Goal: Information Seeking & Learning: Understand process/instructions

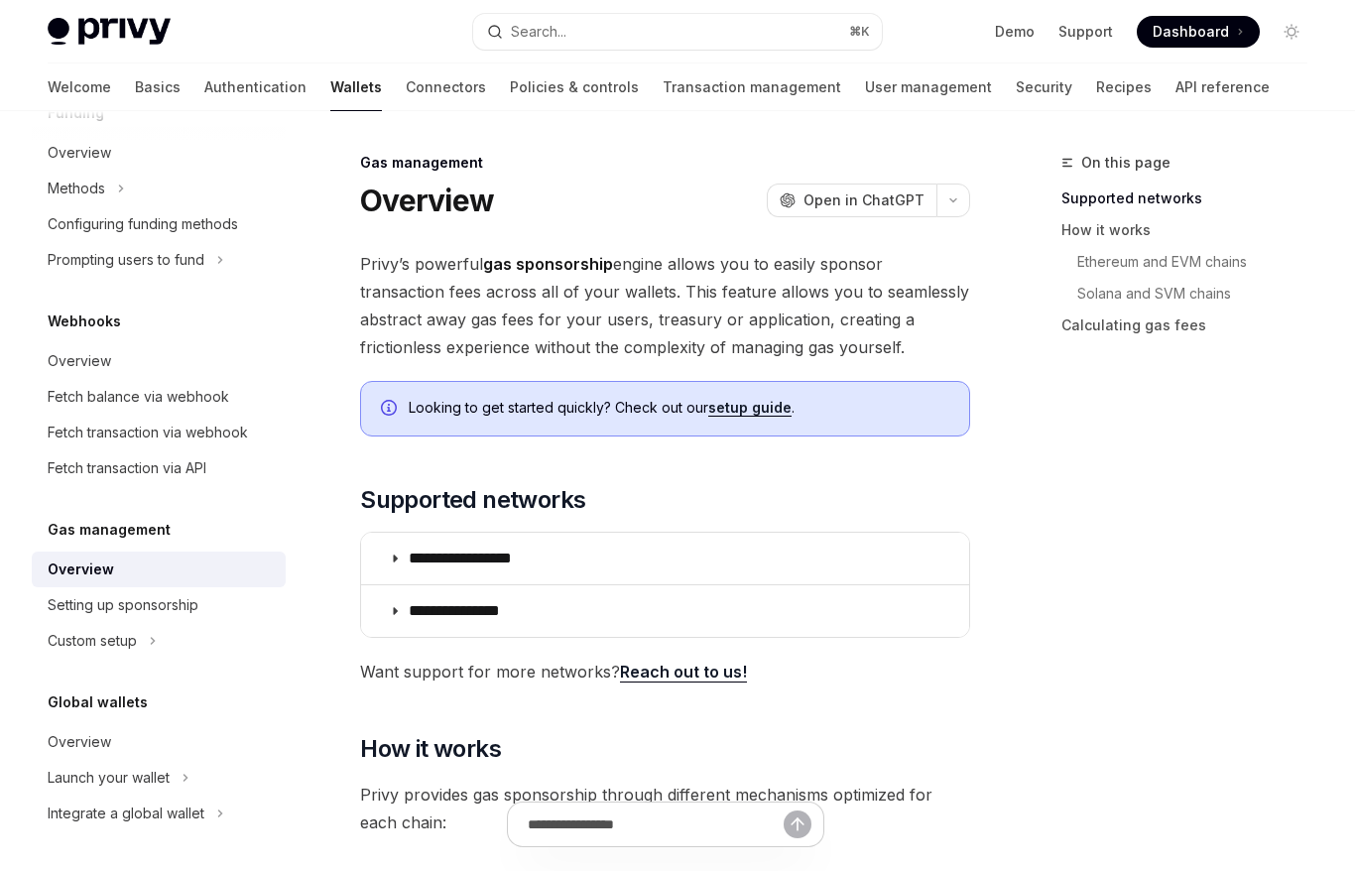
drag, startPoint x: 572, startPoint y: 337, endPoint x: 571, endPoint y: 211, distance: 126.0
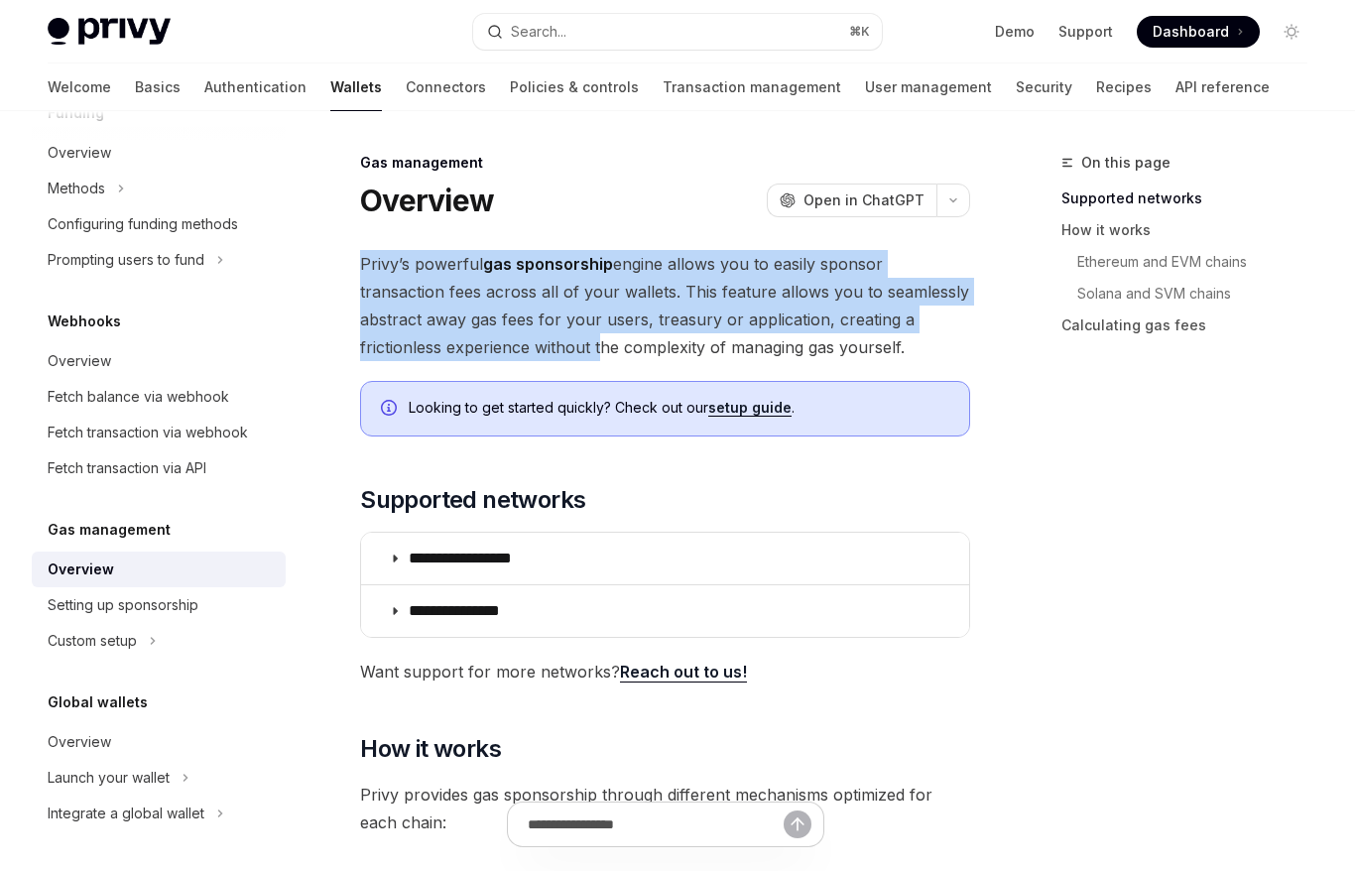
drag, startPoint x: 563, startPoint y: 225, endPoint x: 594, endPoint y: 339, distance: 118.4
click at [594, 339] on span "Privy’s powerful gas sponsorship engine allows you to easily sponsor transactio…" at bounding box center [665, 305] width 610 height 111
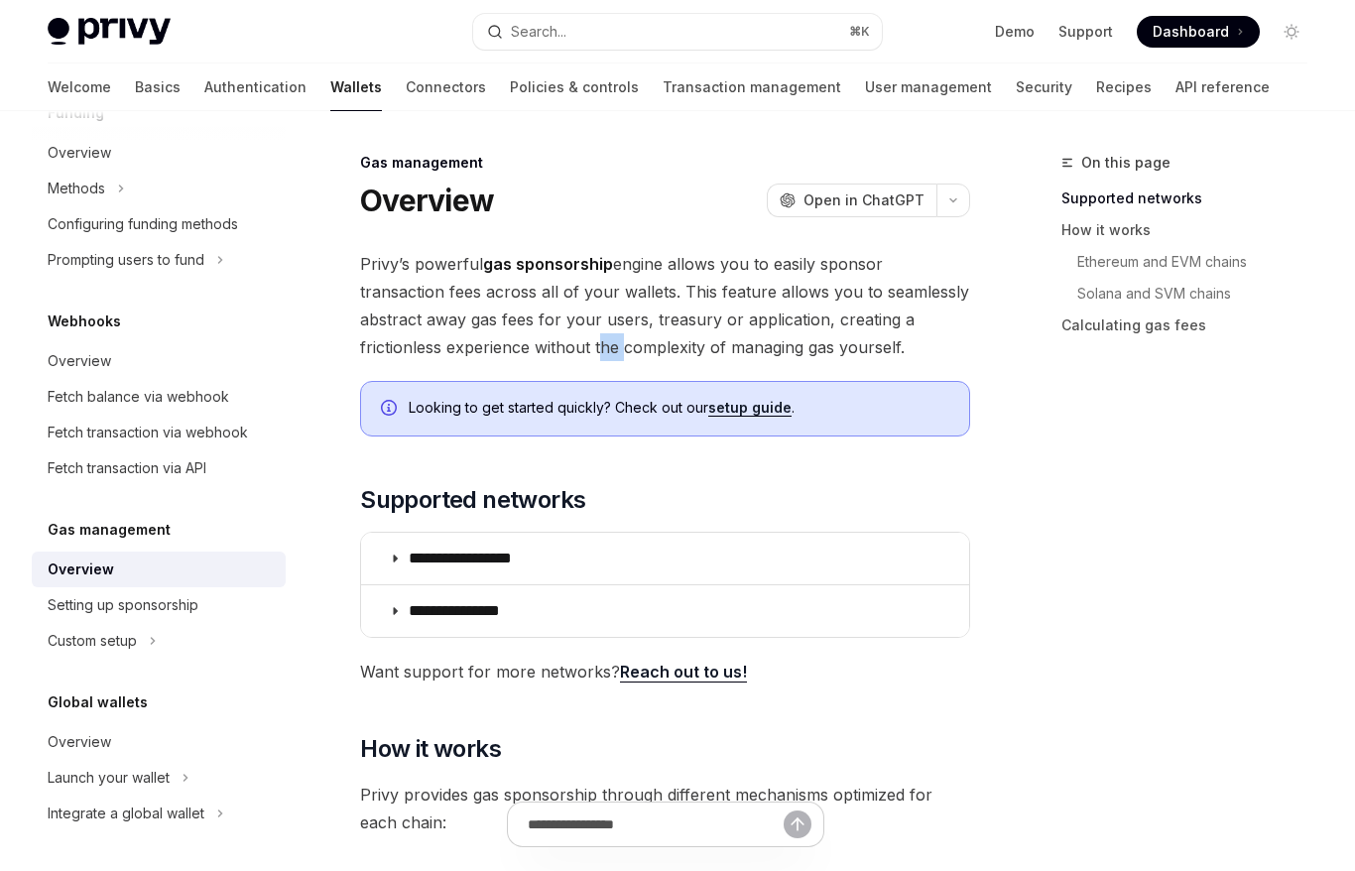
click at [594, 339] on span "Privy’s powerful gas sponsorship engine allows you to easily sponsor transactio…" at bounding box center [665, 305] width 610 height 111
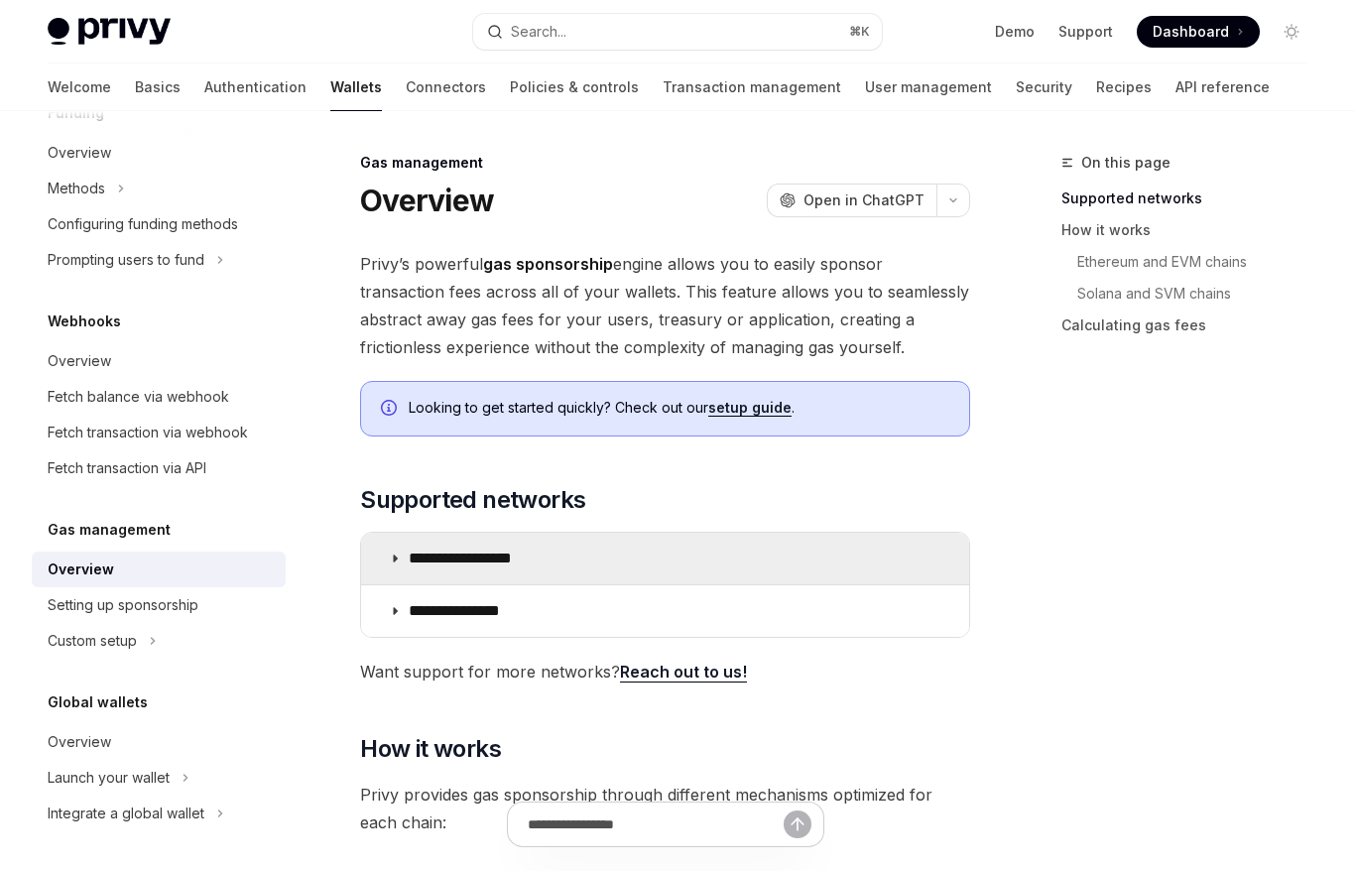
click at [506, 577] on summary "**********" at bounding box center [665, 559] width 608 height 52
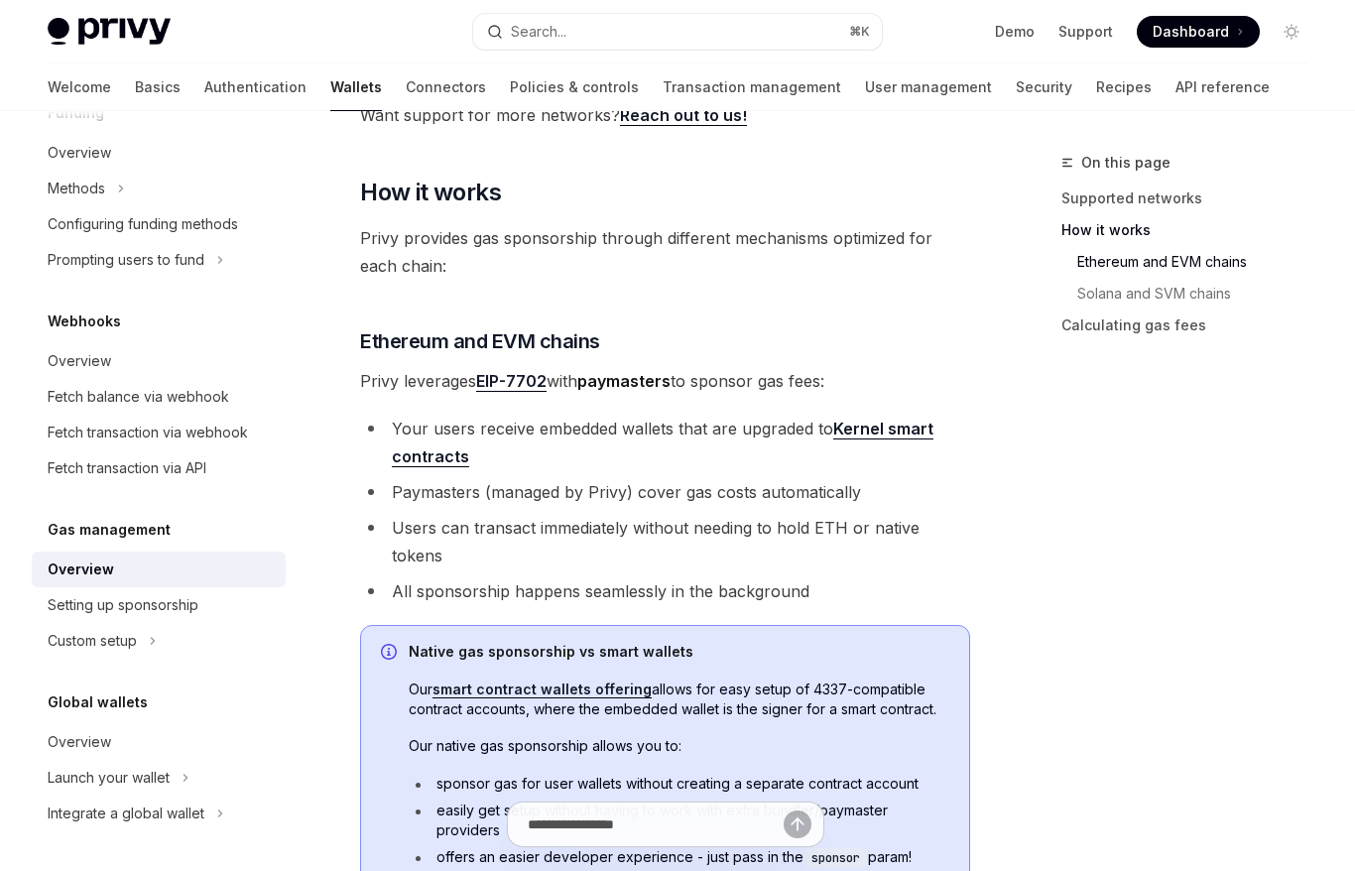
scroll to position [1117, 0]
drag, startPoint x: 552, startPoint y: 429, endPoint x: 612, endPoint y: 429, distance: 60.5
click at [612, 429] on li "Your users receive embedded wallets that are upgraded to Kernel smart contracts" at bounding box center [665, 442] width 610 height 56
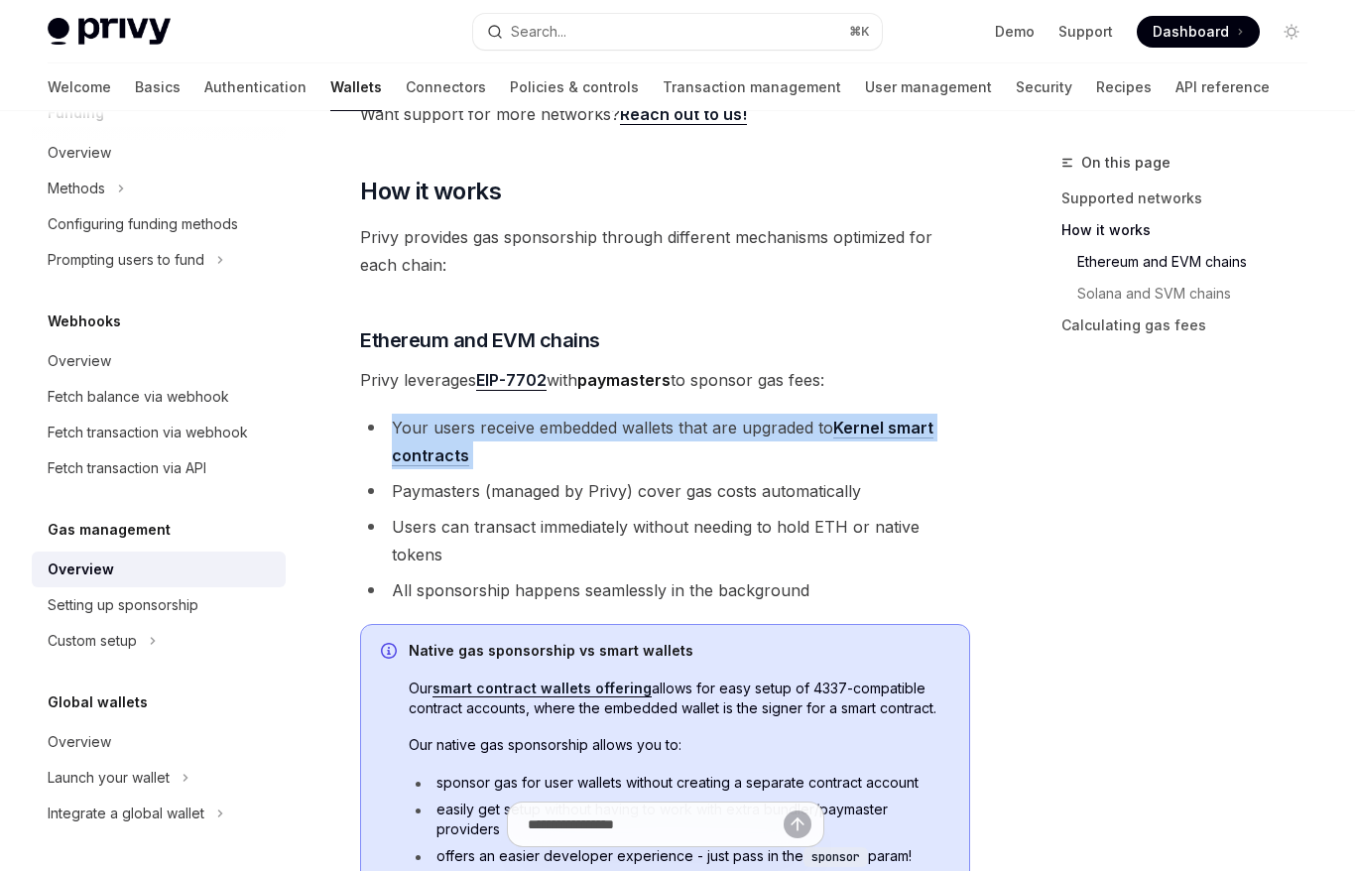
click at [612, 429] on li "Your users receive embedded wallets that are upgraded to Kernel smart contracts" at bounding box center [665, 442] width 610 height 56
click at [614, 429] on li "Your users receive embedded wallets that are upgraded to Kernel smart contracts" at bounding box center [665, 442] width 610 height 56
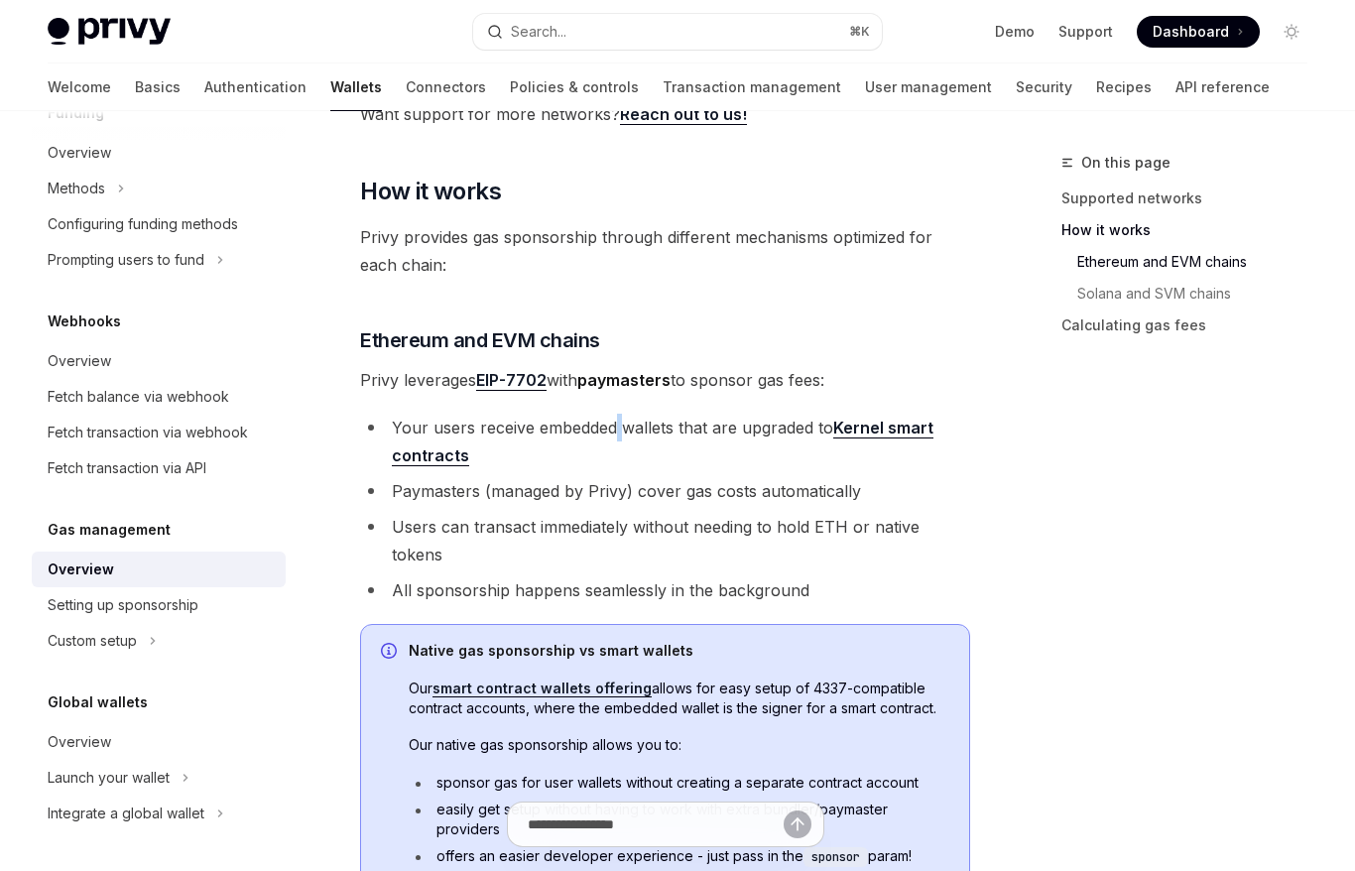
click at [614, 429] on li "Your users receive embedded wallets that are upgraded to Kernel smart contracts" at bounding box center [665, 442] width 610 height 56
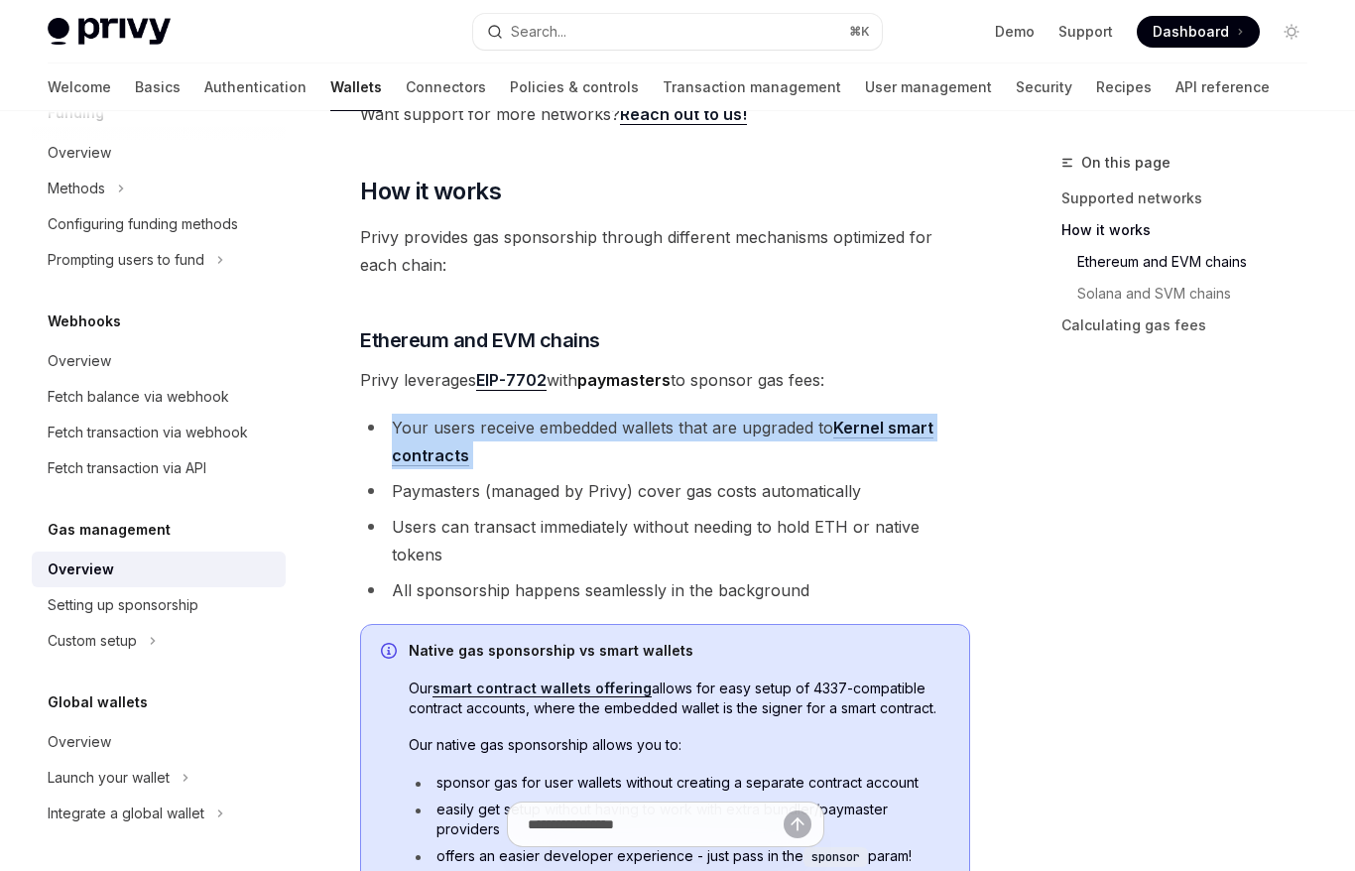
click at [614, 429] on li "Your users receive embedded wallets that are upgraded to Kernel smart contracts" at bounding box center [665, 442] width 610 height 56
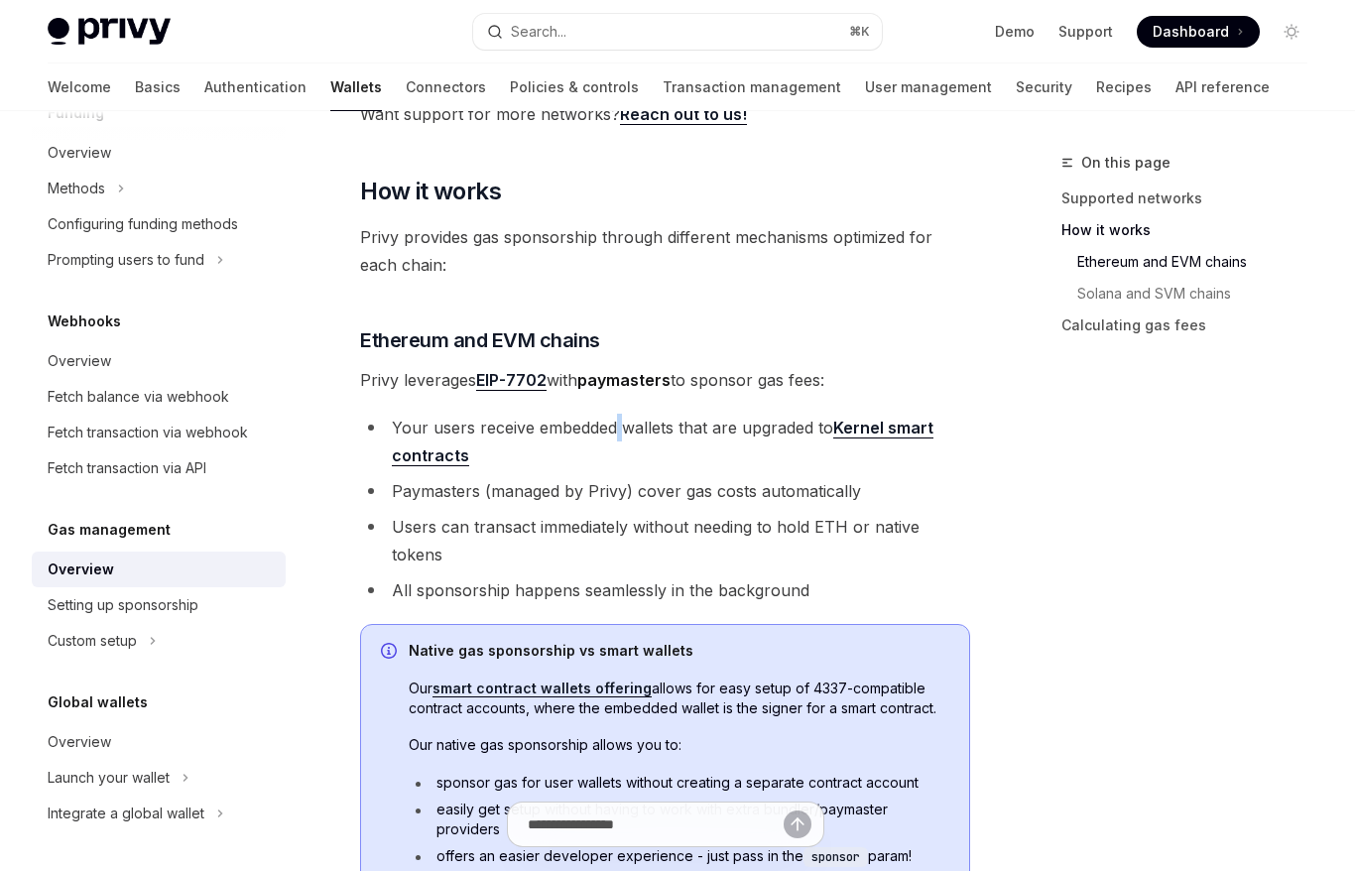
click at [614, 429] on li "Your users receive embedded wallets that are upgraded to Kernel smart contracts" at bounding box center [665, 442] width 610 height 56
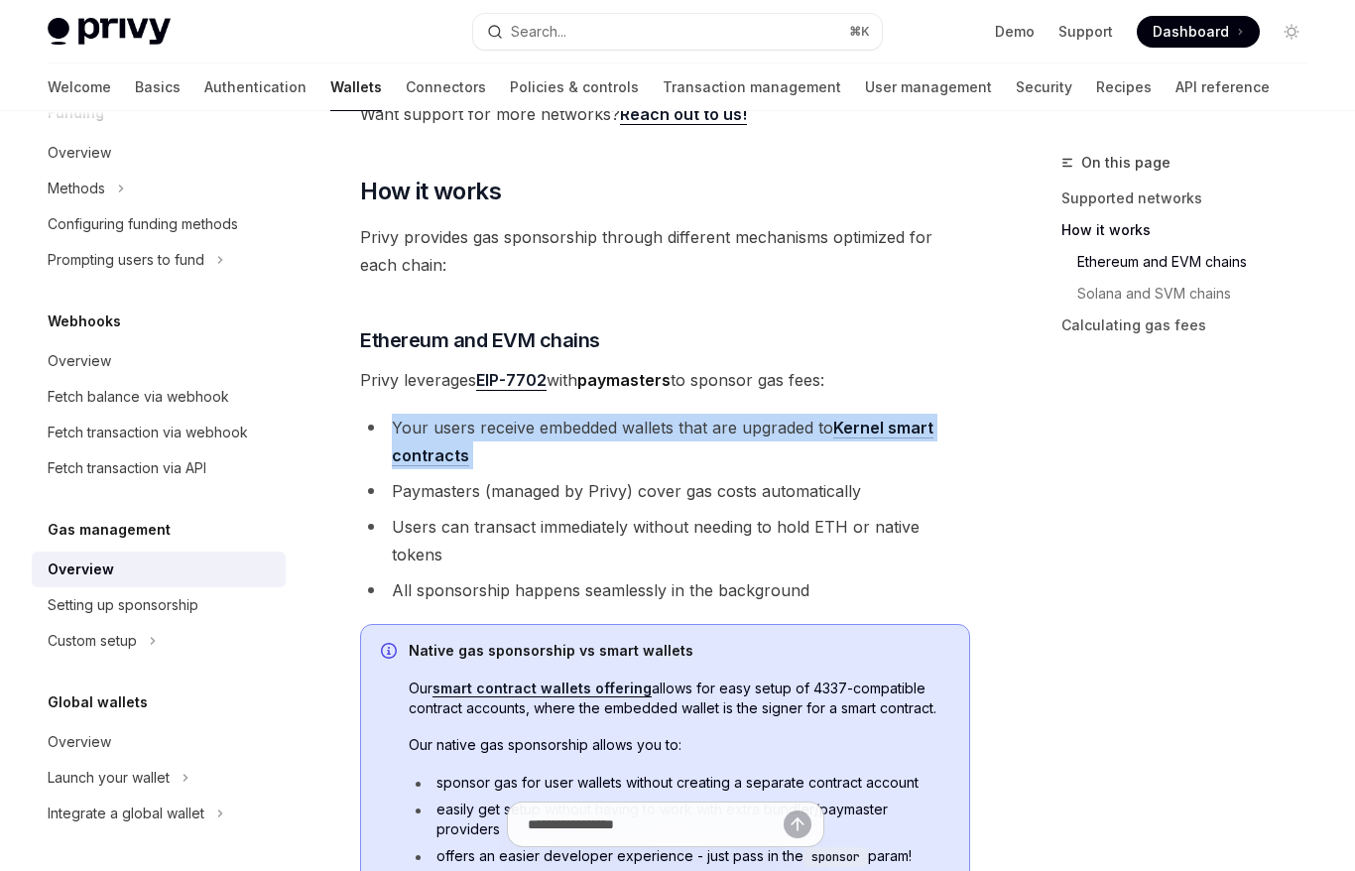
click at [614, 429] on li "Your users receive embedded wallets that are upgraded to Kernel smart contracts" at bounding box center [665, 442] width 610 height 56
click at [576, 429] on li "Your users receive embedded wallets that are upgraded to Kernel smart contracts" at bounding box center [665, 442] width 610 height 56
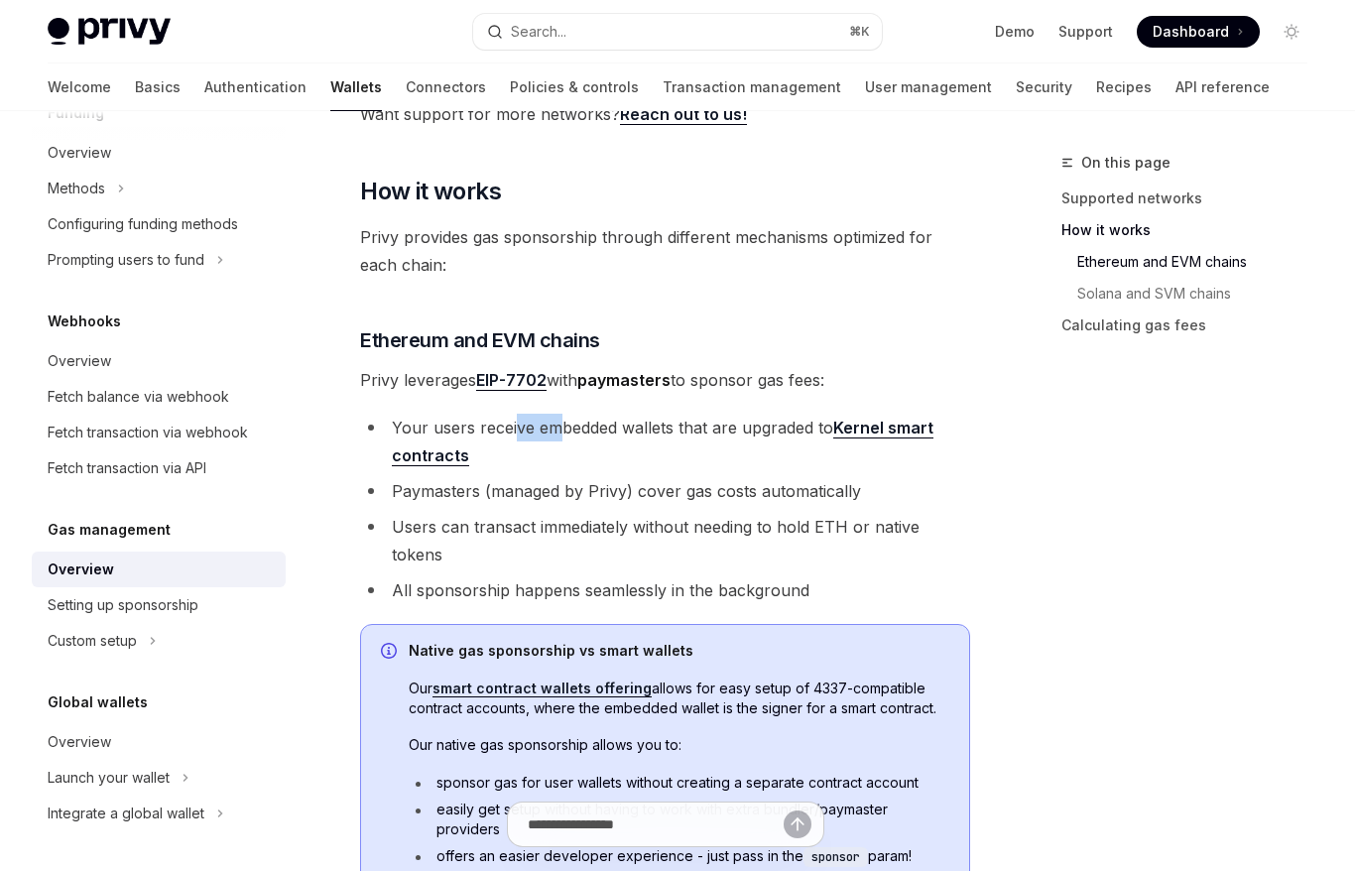
drag, startPoint x: 563, startPoint y: 429, endPoint x: 515, endPoint y: 429, distance: 47.6
click at [515, 429] on li "Your users receive embedded wallets that are upgraded to Kernel smart contracts" at bounding box center [665, 442] width 610 height 56
drag, startPoint x: 515, startPoint y: 429, endPoint x: 570, endPoint y: 429, distance: 54.6
click at [570, 429] on li "Your users receive embedded wallets that are upgraded to Kernel smart contracts" at bounding box center [665, 442] width 610 height 56
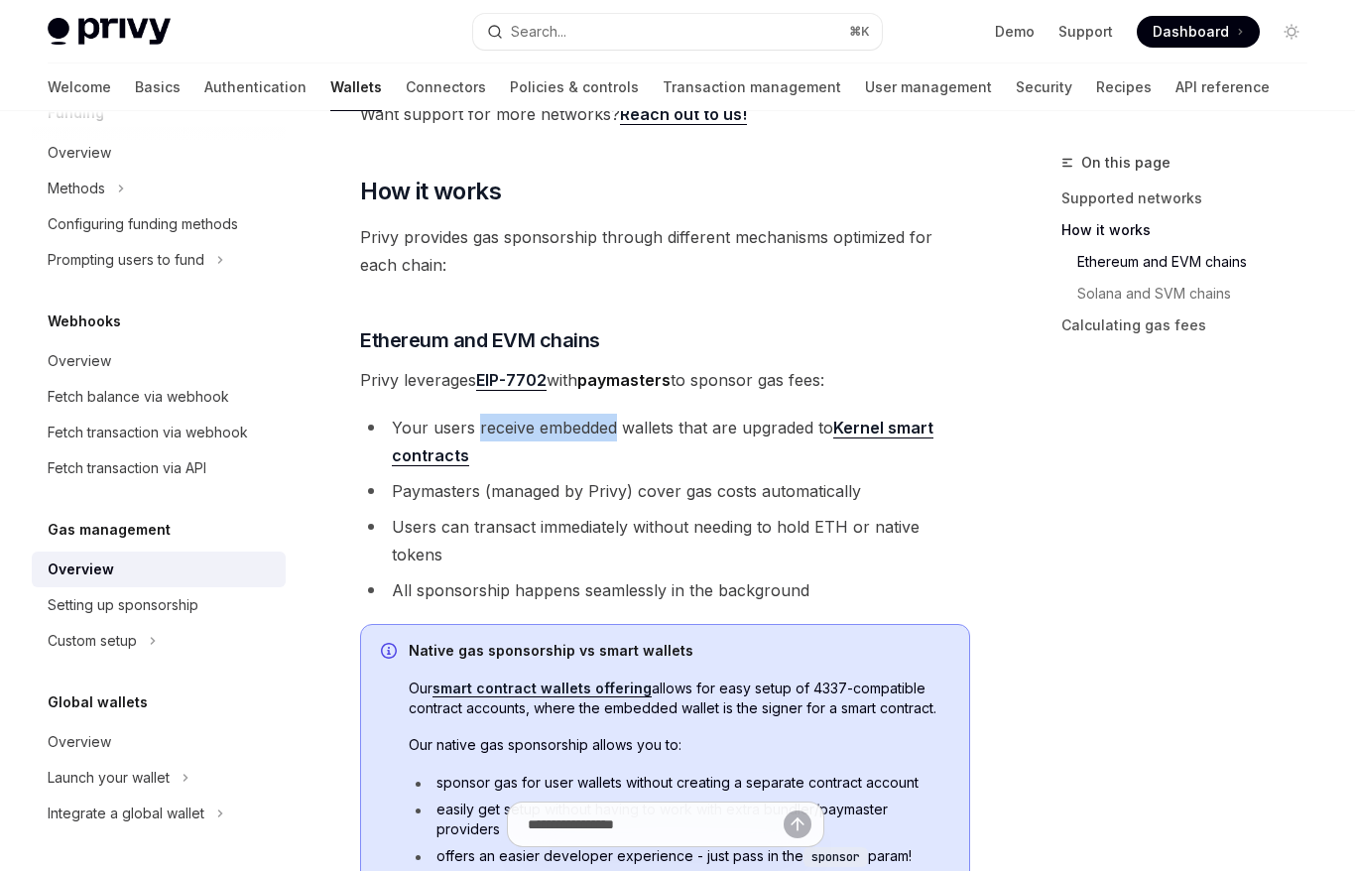
click at [570, 429] on li "Your users receive embedded wallets that are upgraded to Kernel smart contracts" at bounding box center [665, 442] width 610 height 56
drag, startPoint x: 568, startPoint y: 428, endPoint x: 660, endPoint y: 431, distance: 92.3
click at [660, 431] on li "Your users receive embedded wallets that are upgraded to Kernel smart contracts" at bounding box center [665, 442] width 610 height 56
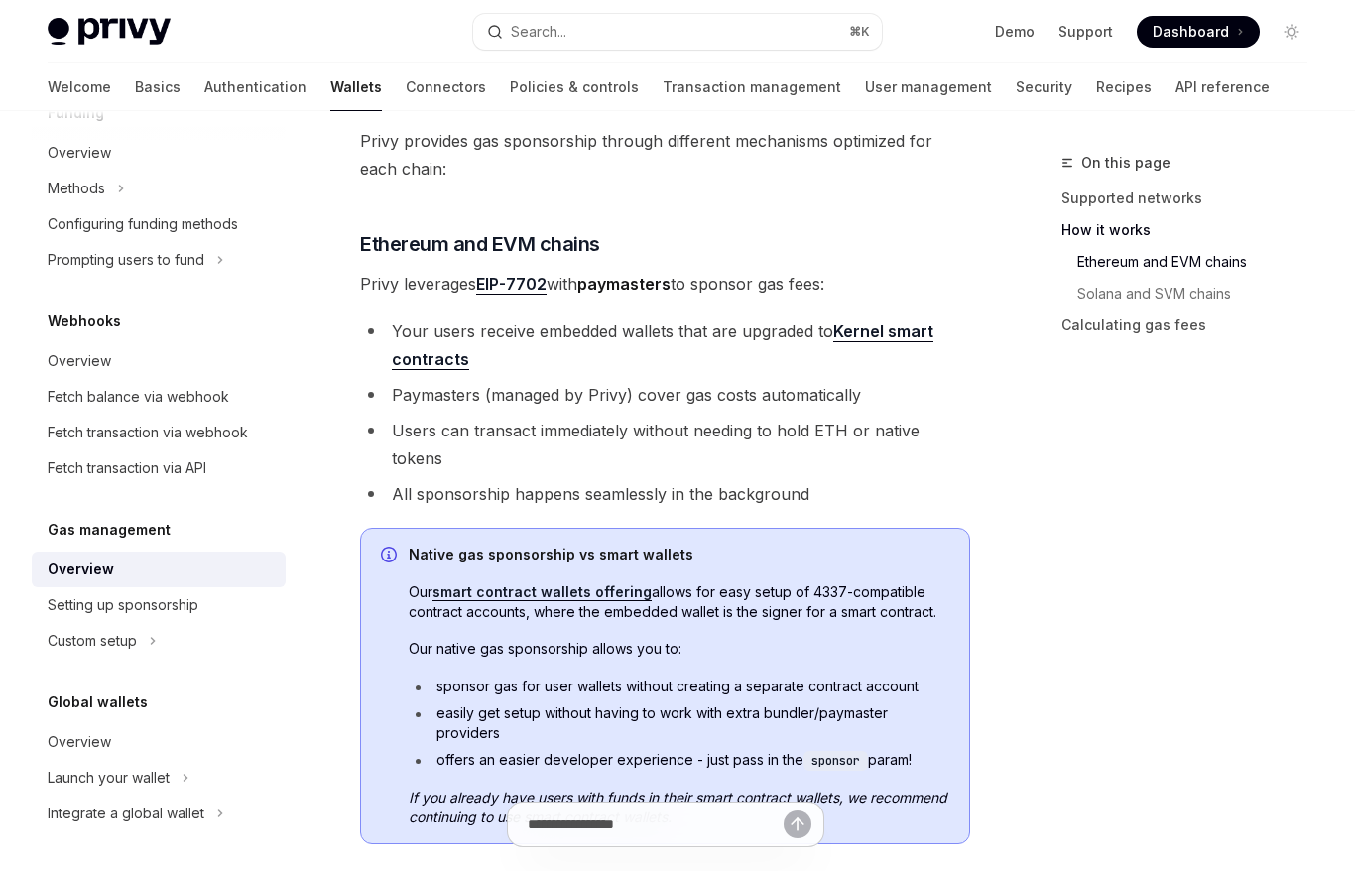
scroll to position [1215, 0]
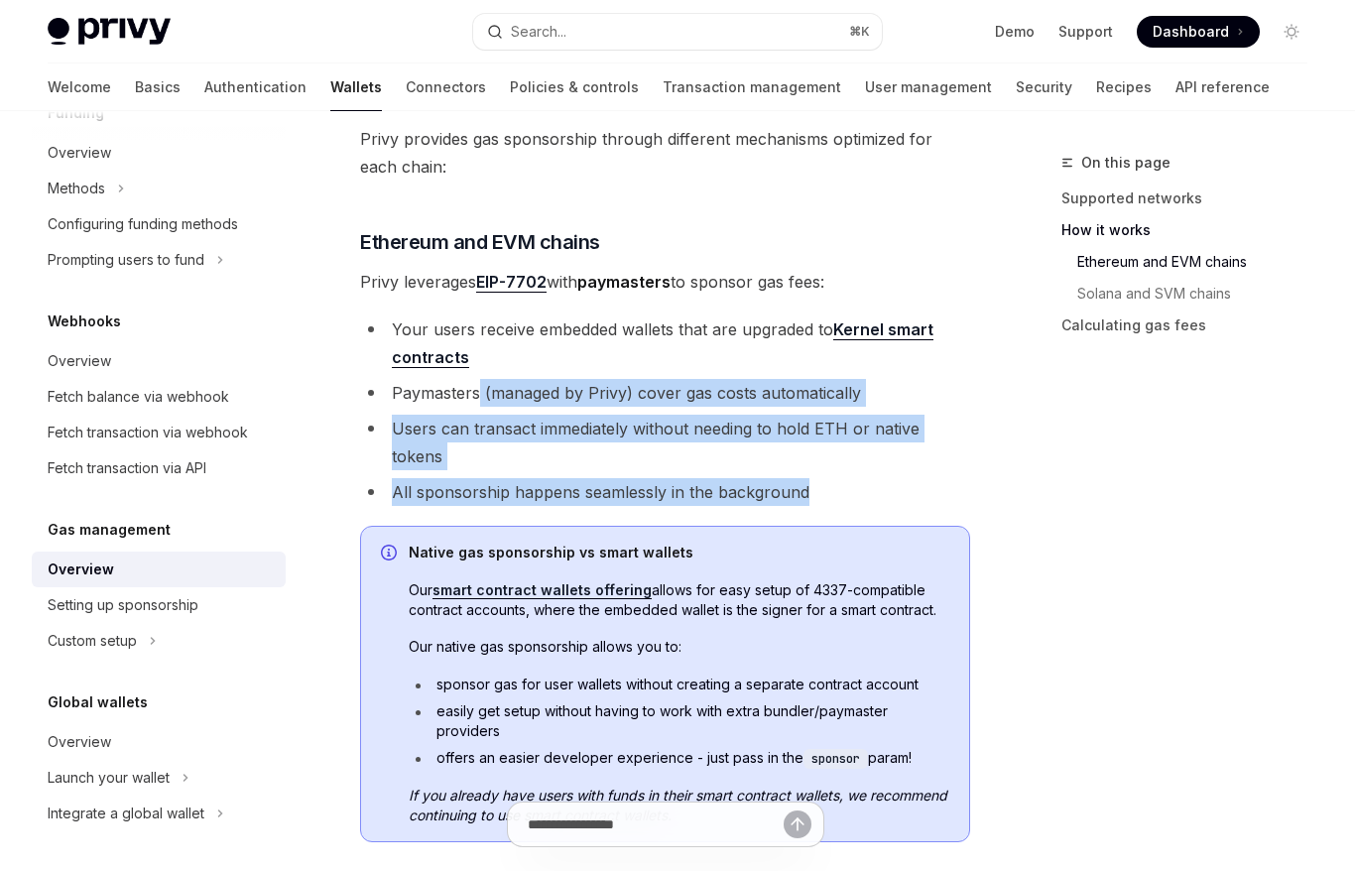
drag, startPoint x: 481, startPoint y: 391, endPoint x: 836, endPoint y: 468, distance: 363.5
click at [836, 468] on ul "Your users receive embedded wallets that are upgraded to Kernel smart contracts…" at bounding box center [665, 411] width 610 height 191
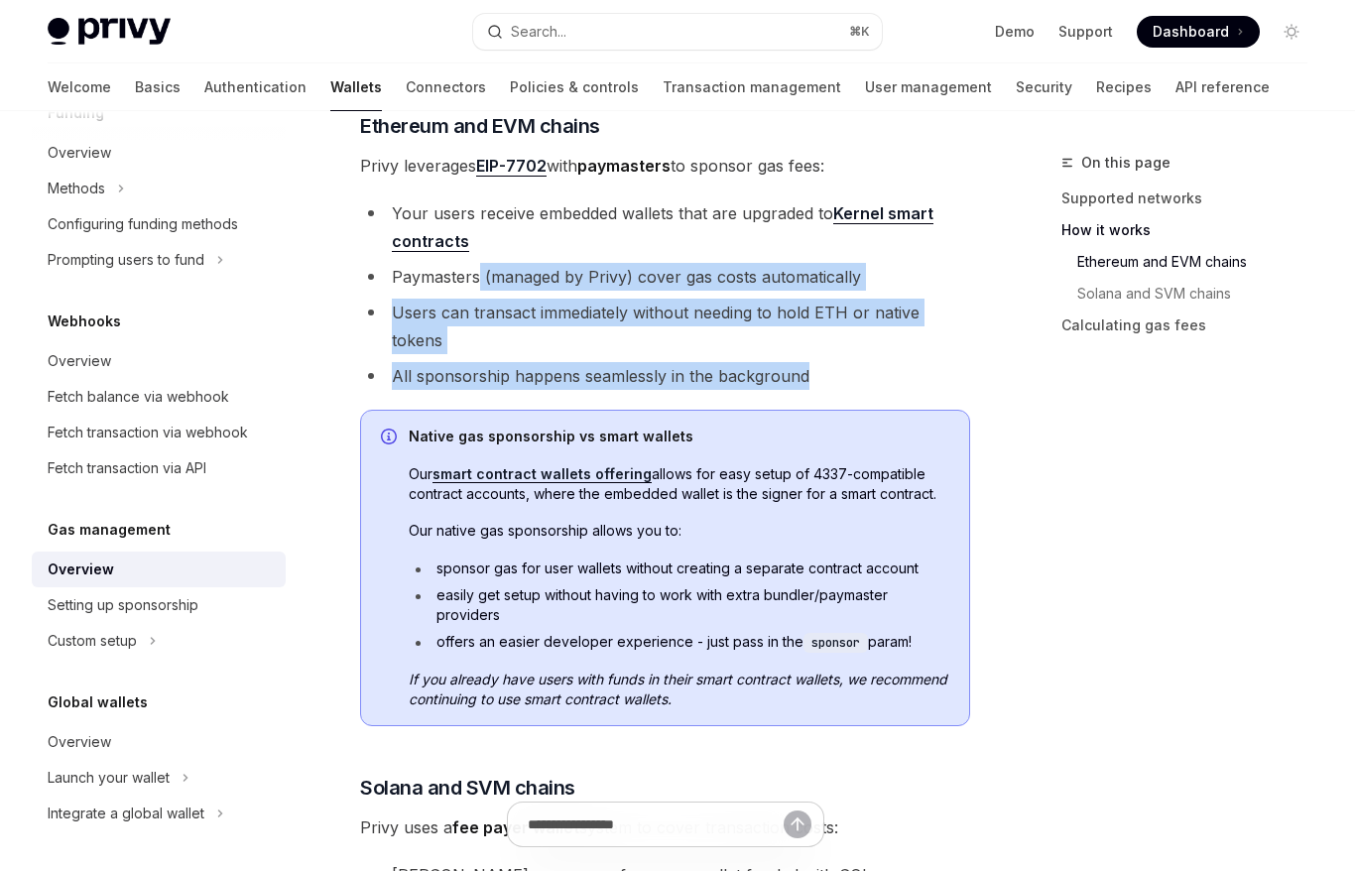
scroll to position [1335, 0]
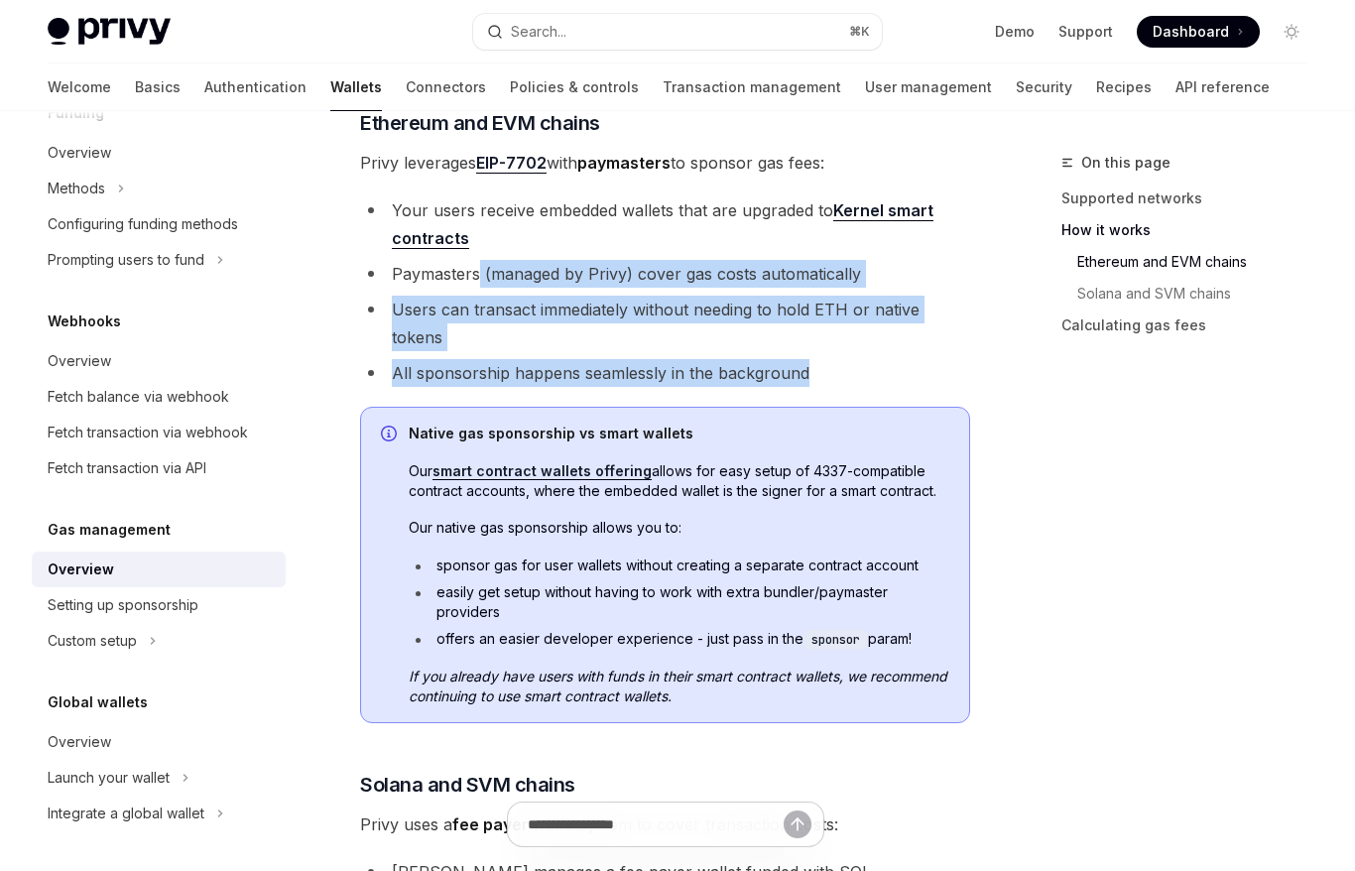
click at [773, 289] on ul "Your users receive embedded wallets that are upgraded to Kernel smart contracts…" at bounding box center [665, 291] width 610 height 191
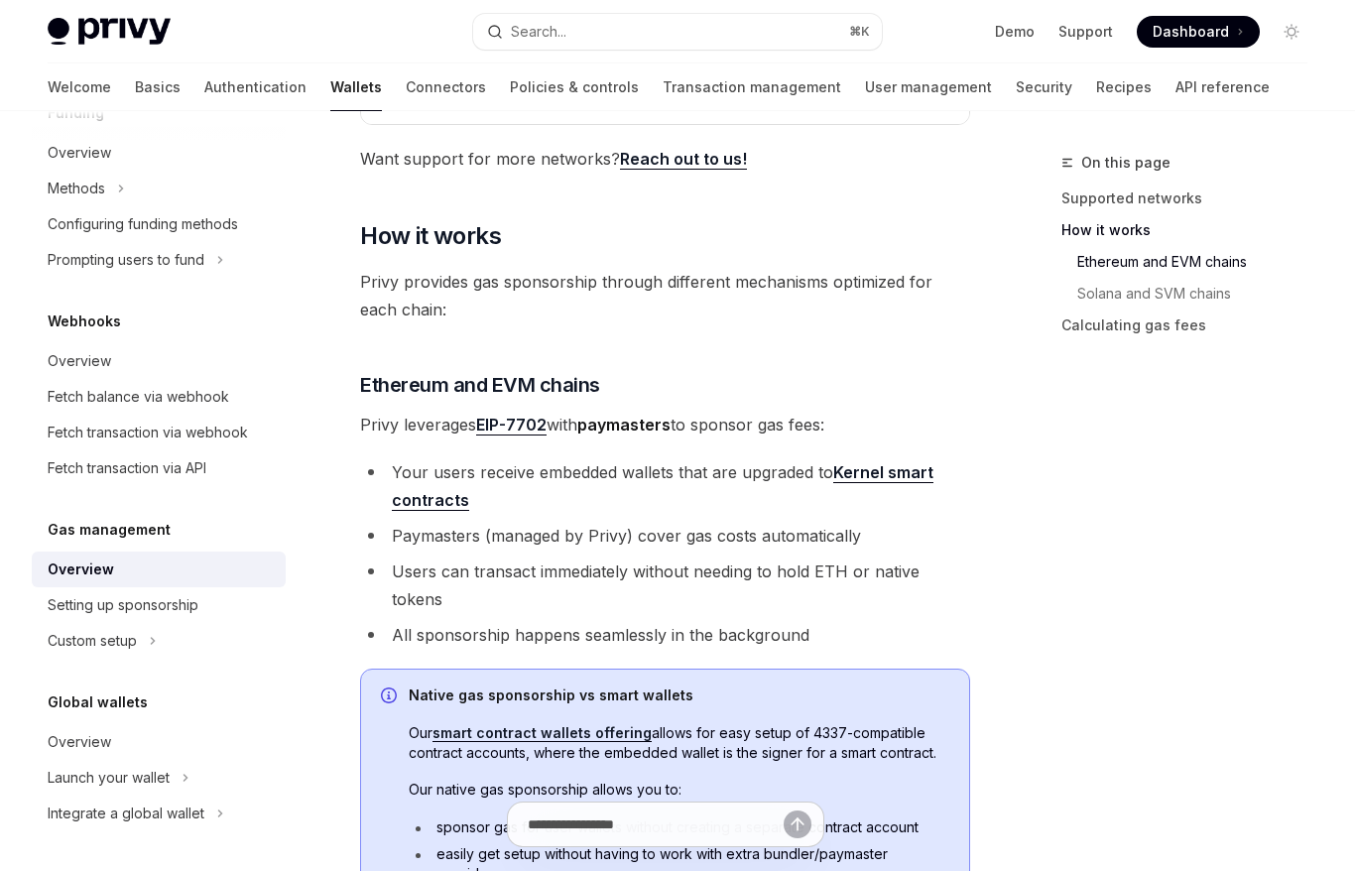
scroll to position [1075, 0]
click at [1177, 37] on span "Dashboard" at bounding box center [1191, 32] width 76 height 20
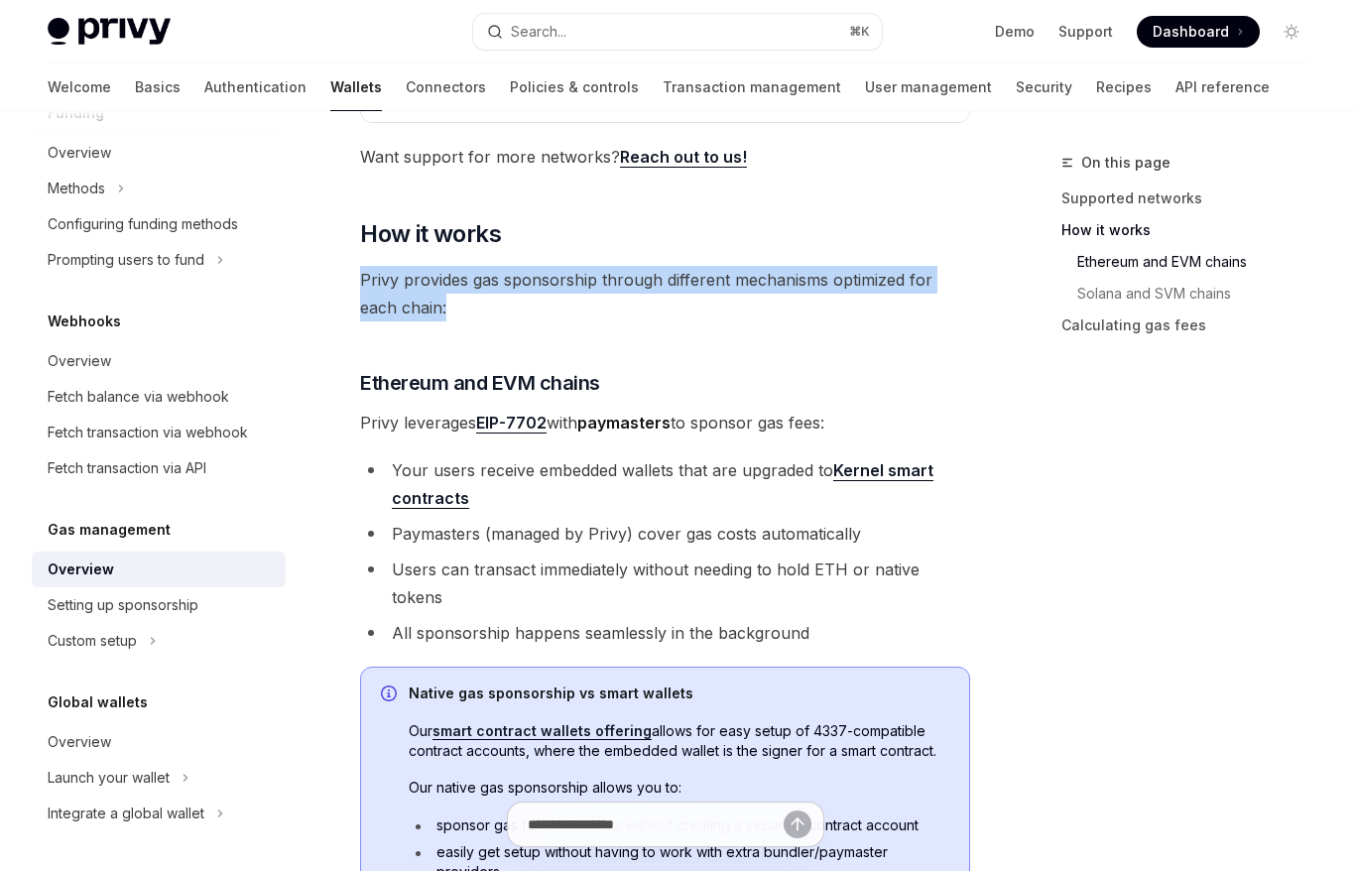
drag, startPoint x: 715, startPoint y: 245, endPoint x: 703, endPoint y: 300, distance: 55.9
click at [703, 304] on div "**********" at bounding box center [665, 429] width 610 height 2508
click at [703, 300] on span "Privy provides gas sponsorship through different mechanisms optimized for each …" at bounding box center [665, 294] width 610 height 56
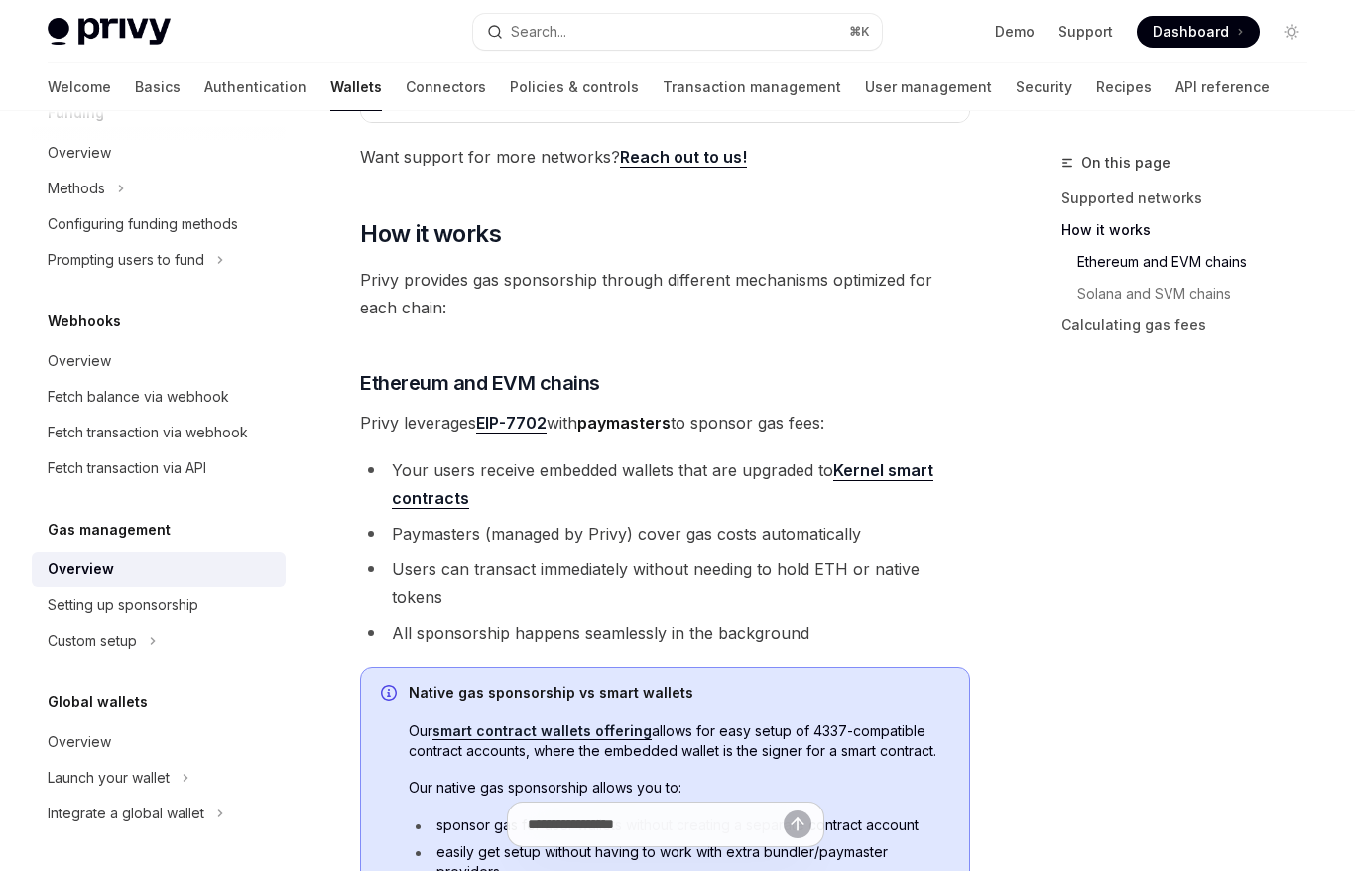
click at [703, 300] on span "Privy provides gas sponsorship through different mechanisms optimized for each …" at bounding box center [665, 294] width 610 height 56
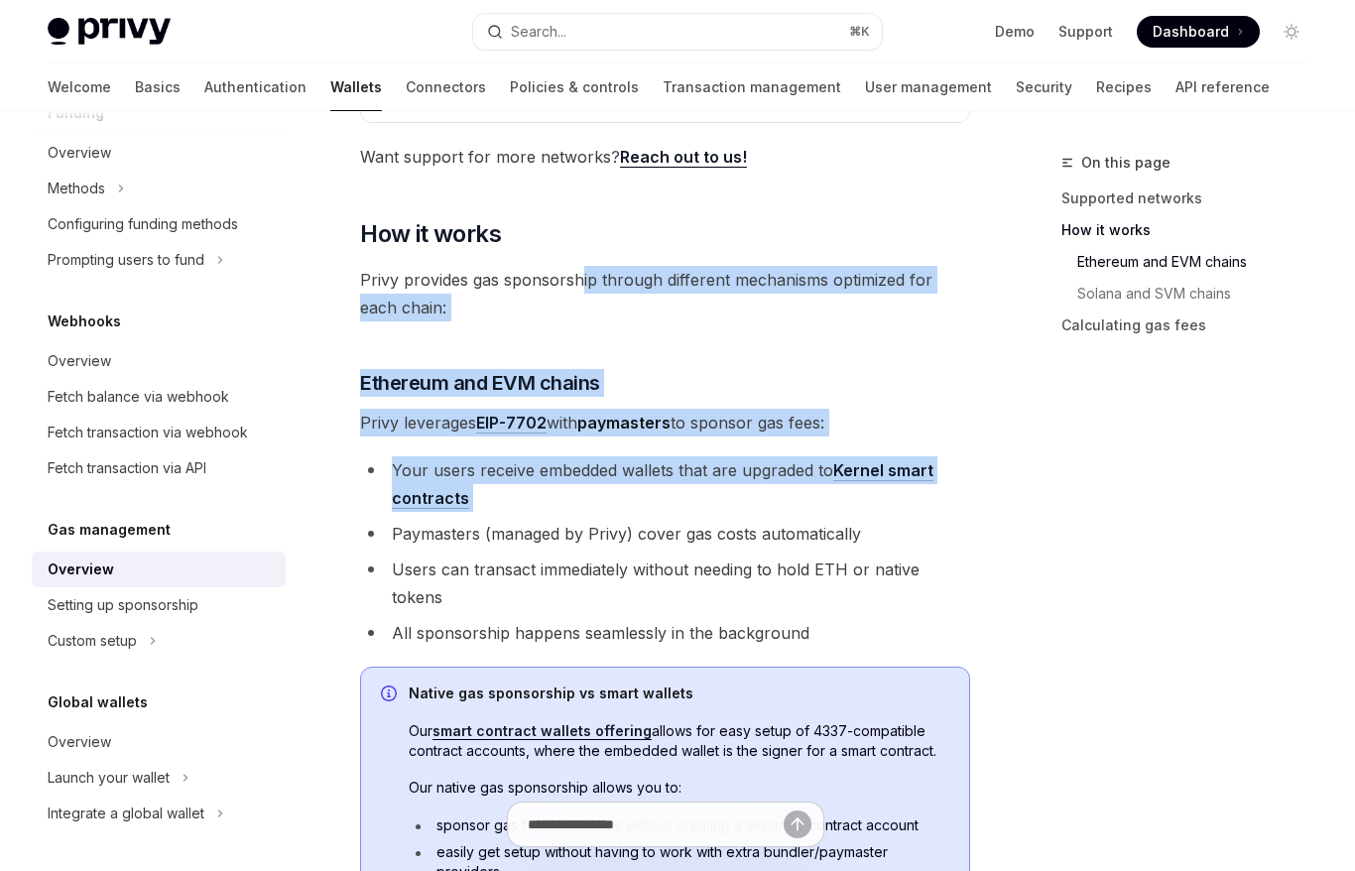
drag, startPoint x: 580, startPoint y: 281, endPoint x: 619, endPoint y: 519, distance: 241.3
click at [619, 519] on div "**********" at bounding box center [665, 429] width 610 height 2508
click at [619, 519] on ul "Your users receive embedded wallets that are upgraded to Kernel smart contracts…" at bounding box center [665, 551] width 610 height 191
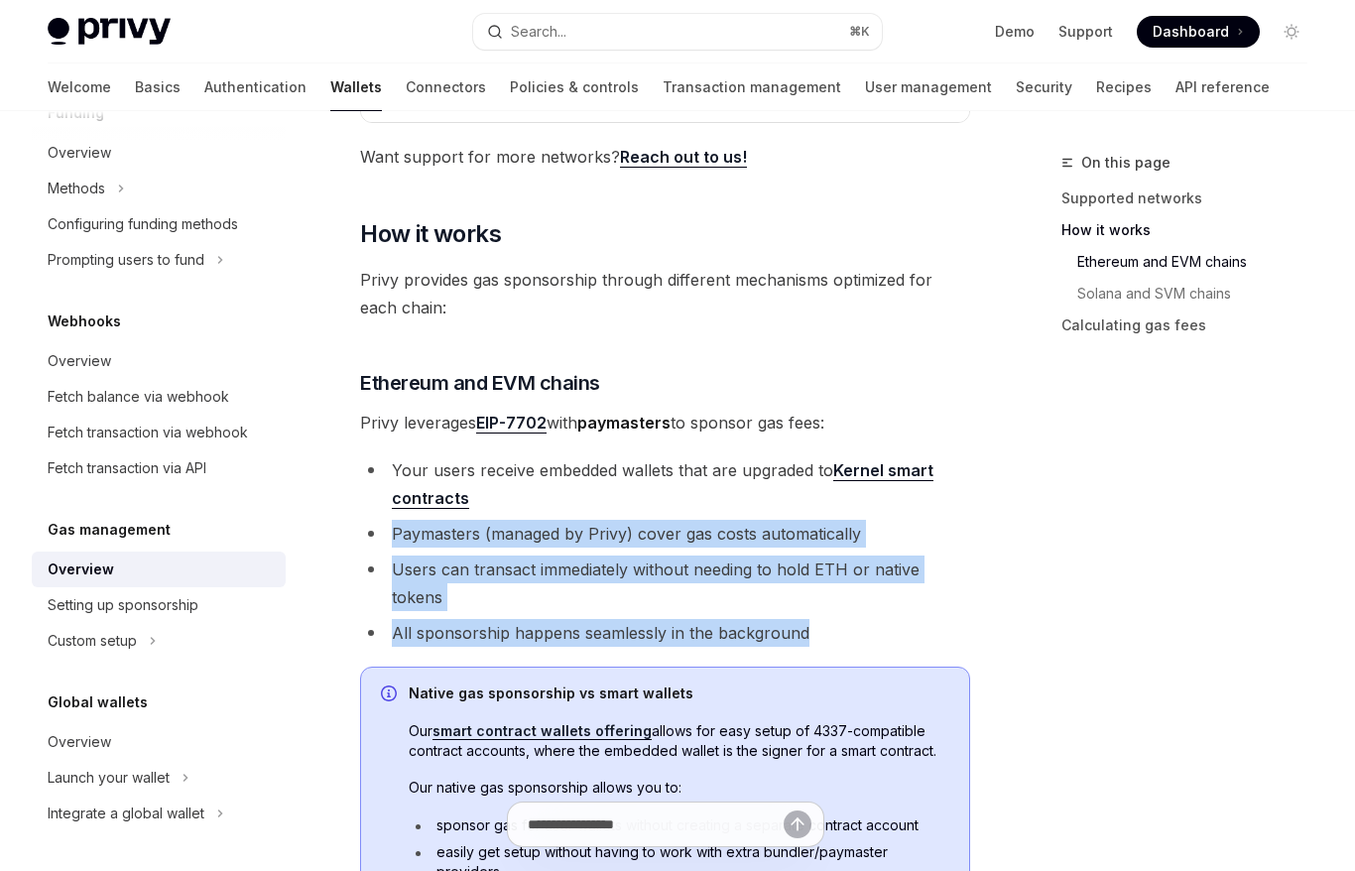
drag, startPoint x: 619, startPoint y: 519, endPoint x: 819, endPoint y: 598, distance: 214.7
click at [819, 598] on ul "Your users receive embedded wallets that are upgraded to Kernel smart contracts…" at bounding box center [665, 551] width 610 height 191
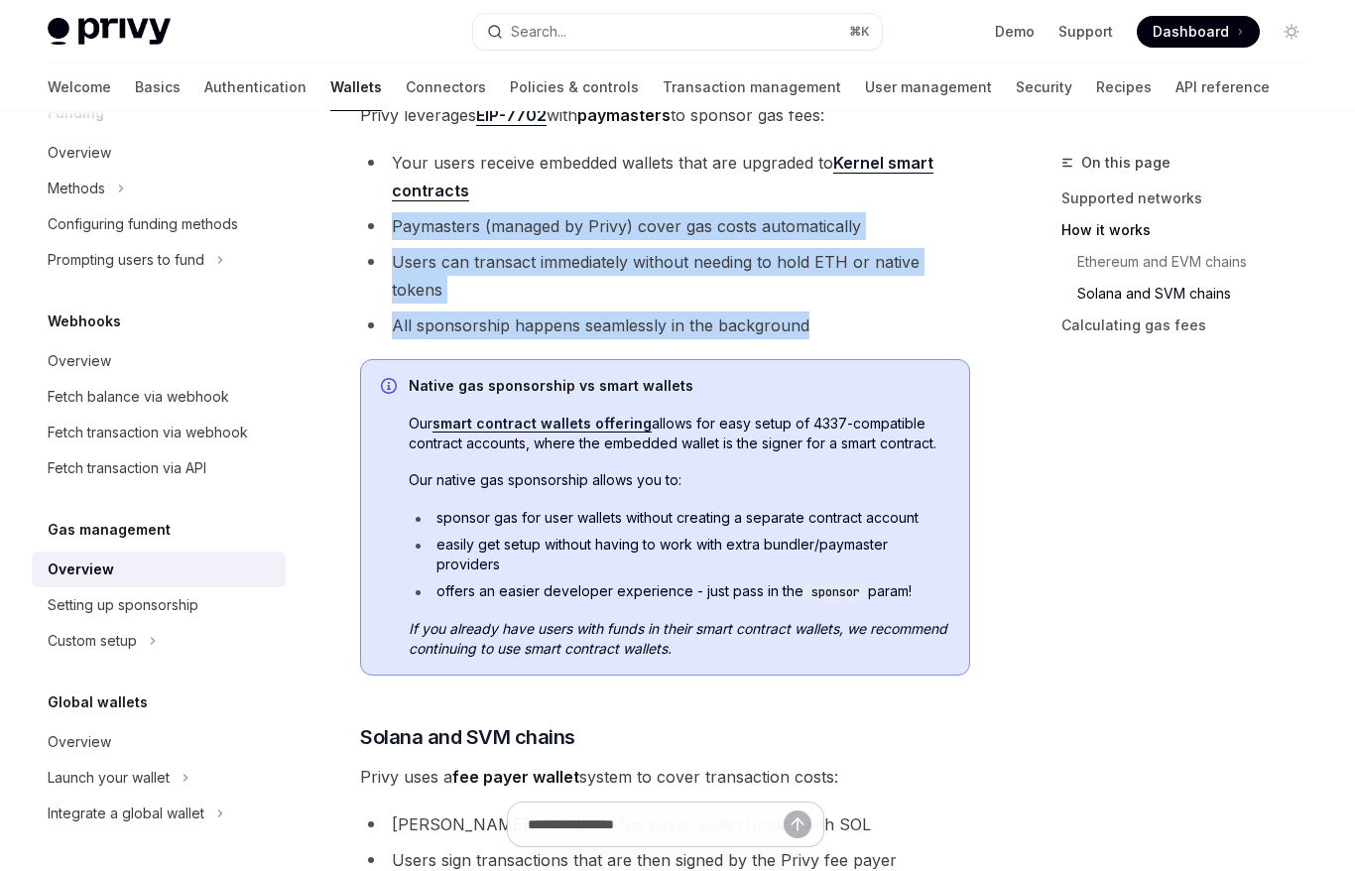
scroll to position [1386, 0]
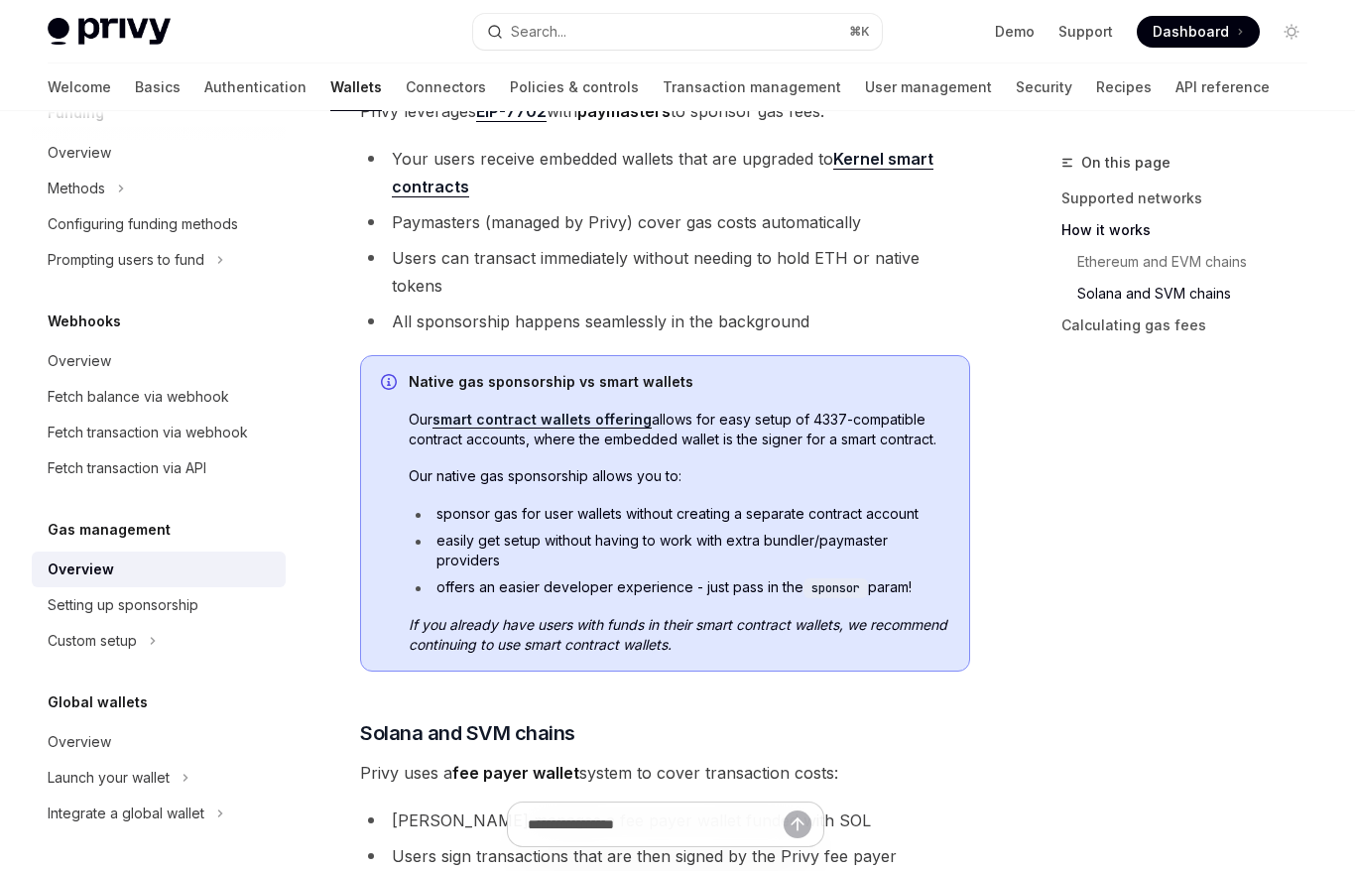
drag, startPoint x: 402, startPoint y: 386, endPoint x: 771, endPoint y: 419, distance: 370.6
click at [771, 419] on div "Native gas sponsorship vs smart wallets Our smart contract wallets offering all…" at bounding box center [665, 513] width 610 height 317
drag, startPoint x: 771, startPoint y: 419, endPoint x: 760, endPoint y: 393, distance: 28.0
click at [760, 410] on span "Our smart contract wallets offering allows for easy setup of 4337-compatible co…" at bounding box center [679, 430] width 541 height 40
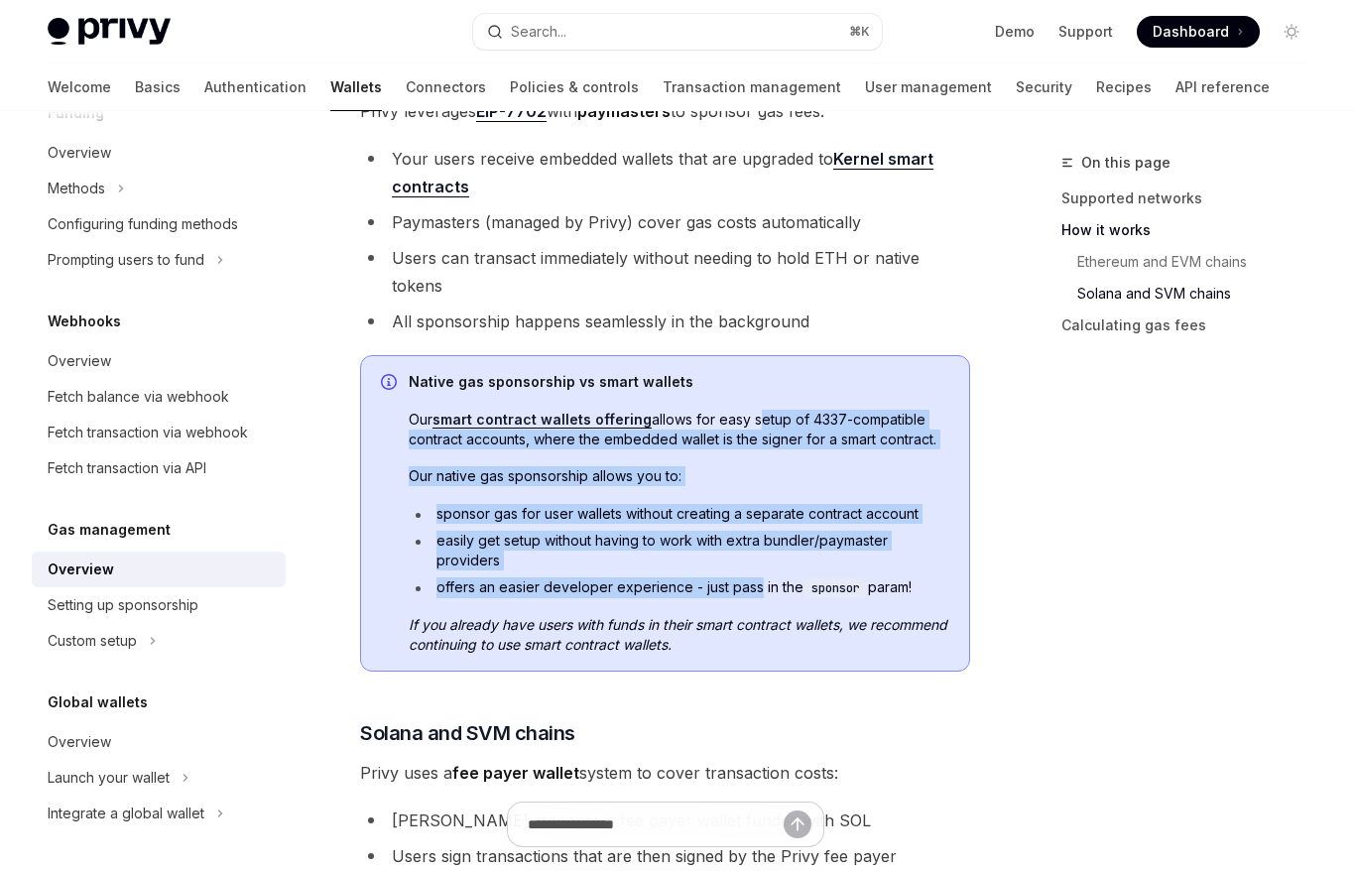
drag, startPoint x: 760, startPoint y: 393, endPoint x: 728, endPoint y: 569, distance: 178.5
click at [728, 569] on div "Native gas sponsorship vs smart wallets Our smart contract wallets offering all…" at bounding box center [679, 513] width 541 height 283
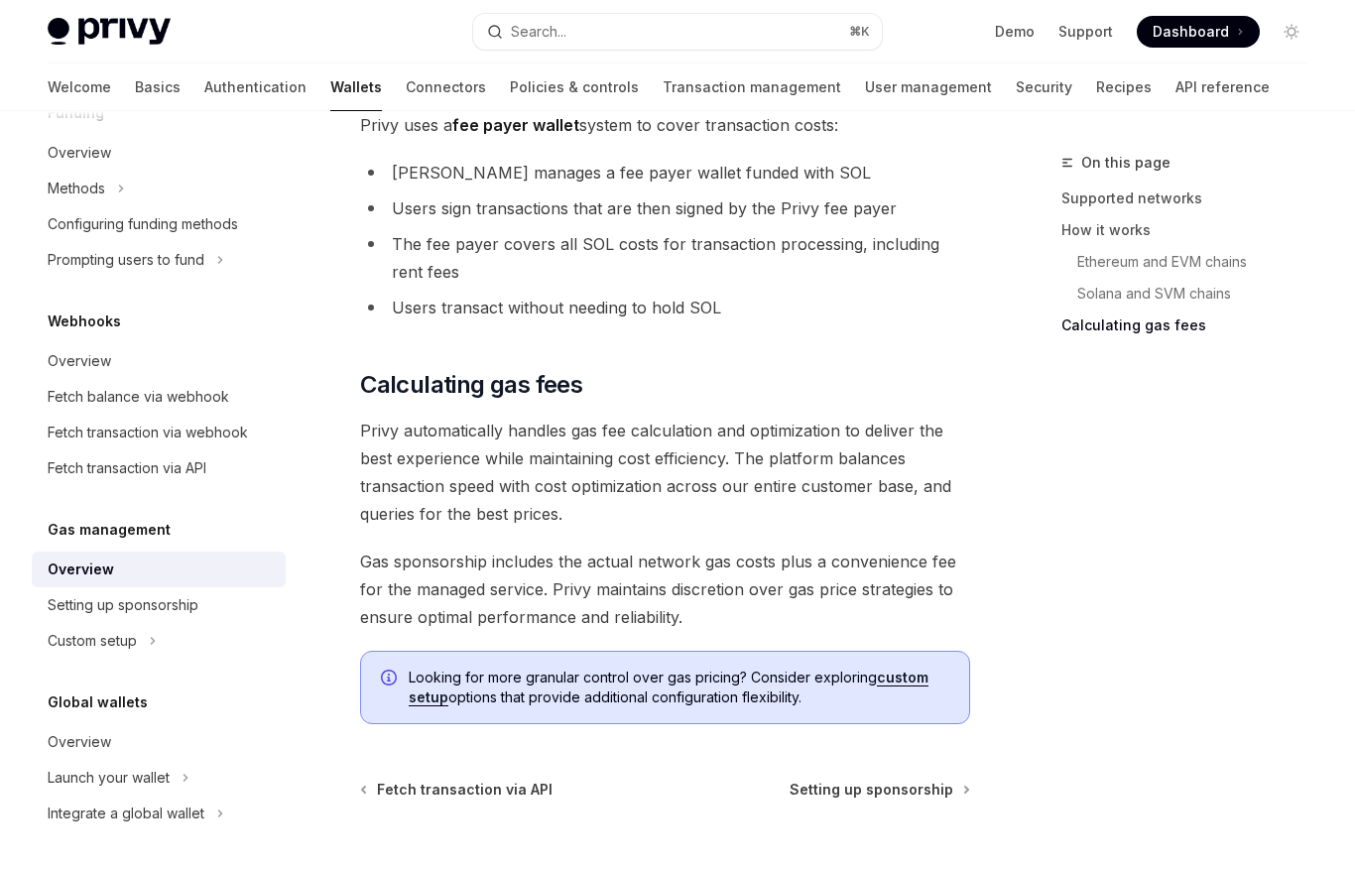
scroll to position [2090, 0]
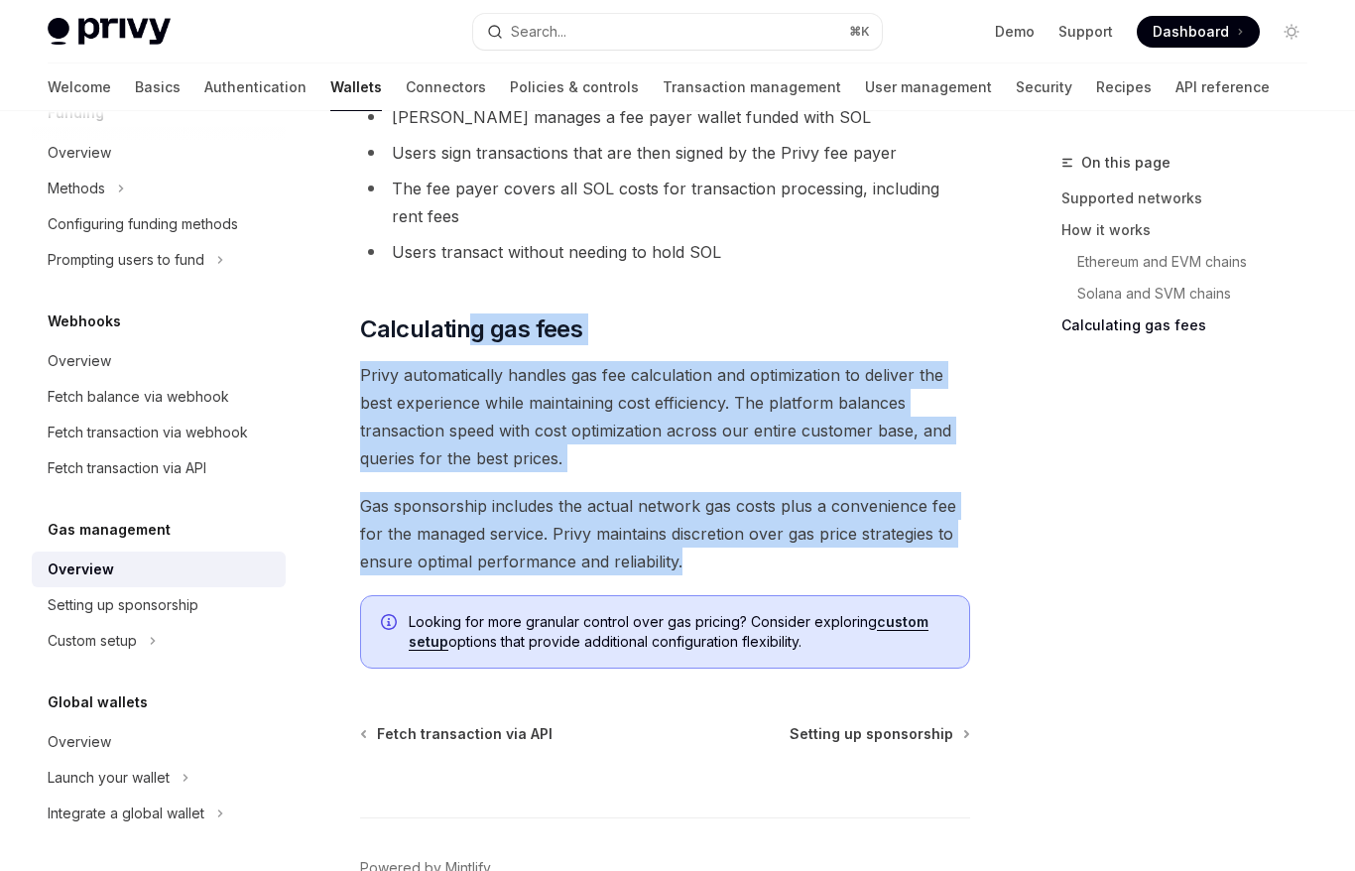
drag, startPoint x: 466, startPoint y: 291, endPoint x: 777, endPoint y: 535, distance: 395.0
click at [777, 535] on span "Gas sponsorship includes the actual network gas costs plus a convenience fee fo…" at bounding box center [665, 533] width 610 height 83
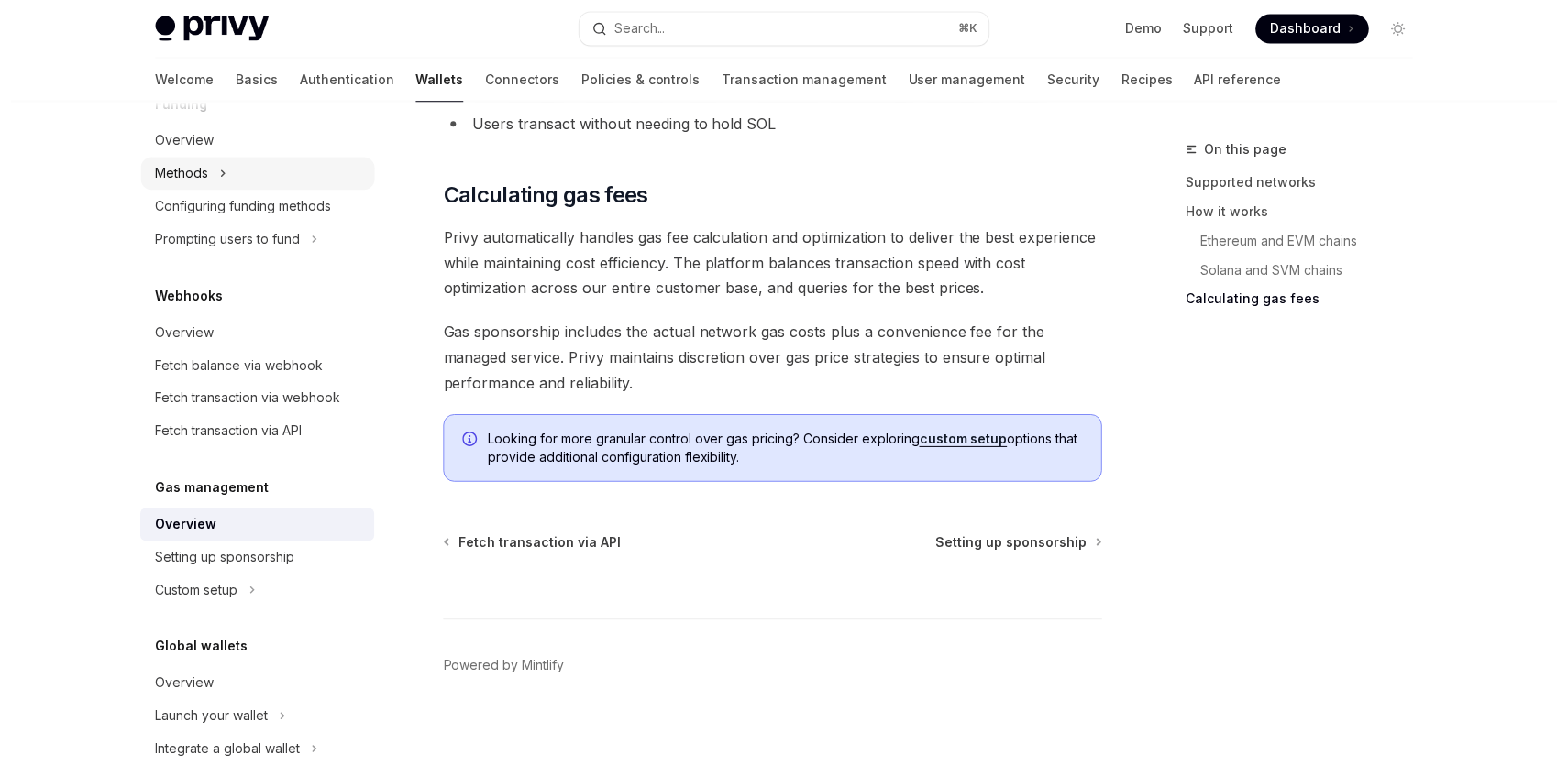
scroll to position [1921, 0]
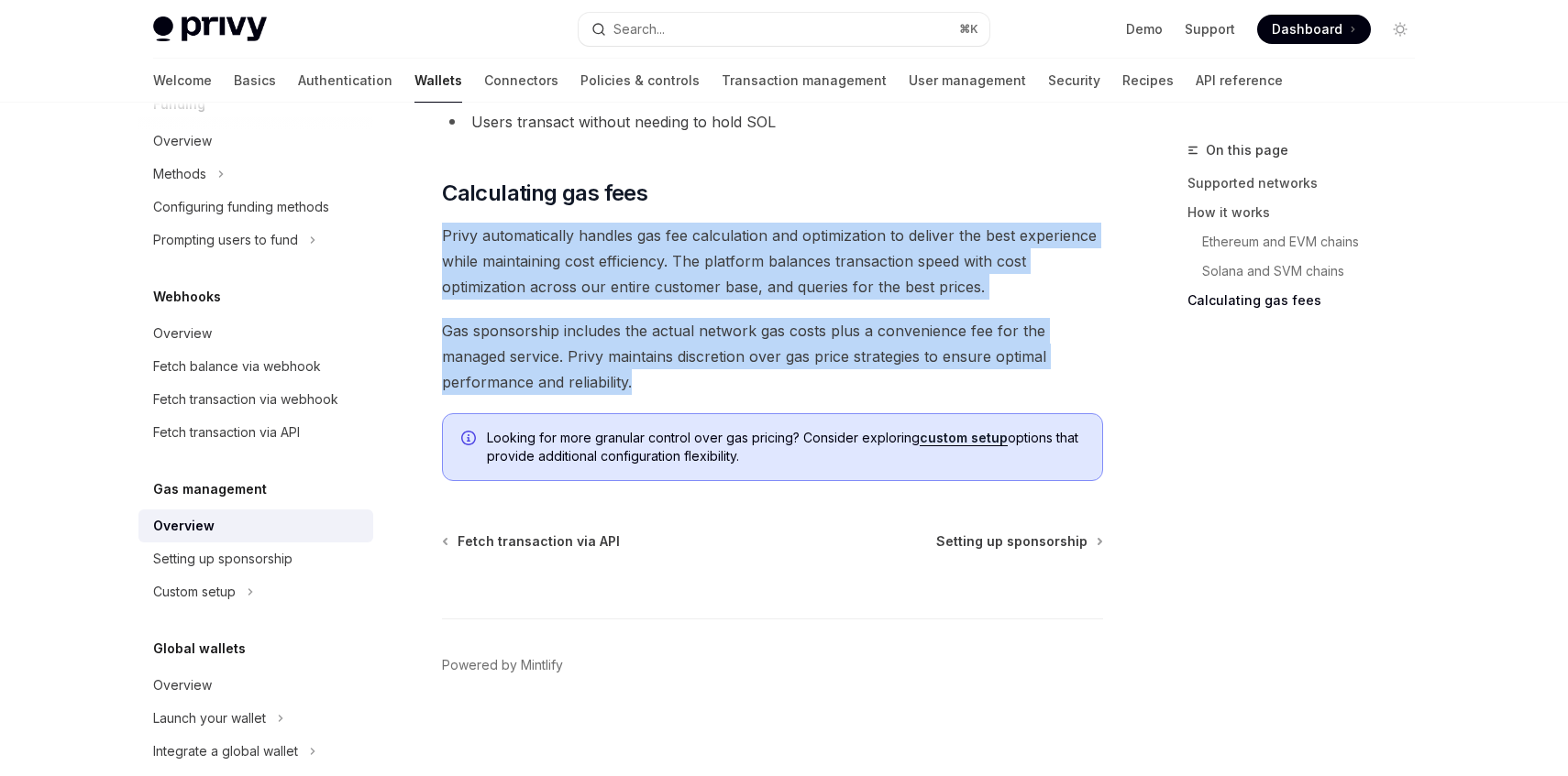
drag, startPoint x: 711, startPoint y: 212, endPoint x: 711, endPoint y: 369, distance: 157.0
click at [711, 369] on span "Gas sponsorship includes the actual network gas costs plus a convenience fee fo…" at bounding box center [772, 356] width 661 height 77
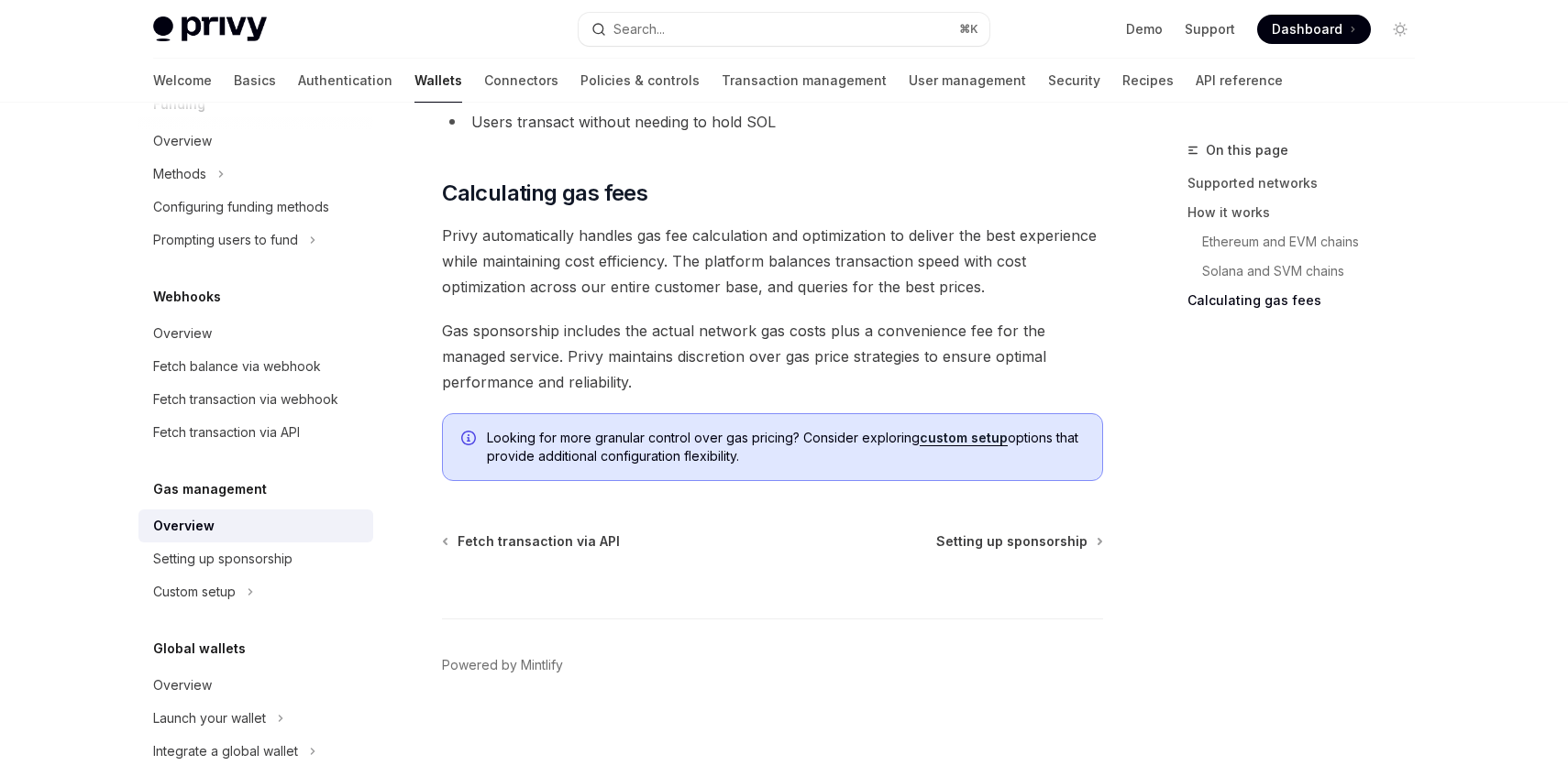
click at [942, 441] on link "custom setup" at bounding box center [963, 438] width 88 height 17
type textarea "*"
